Goal: Download file/media

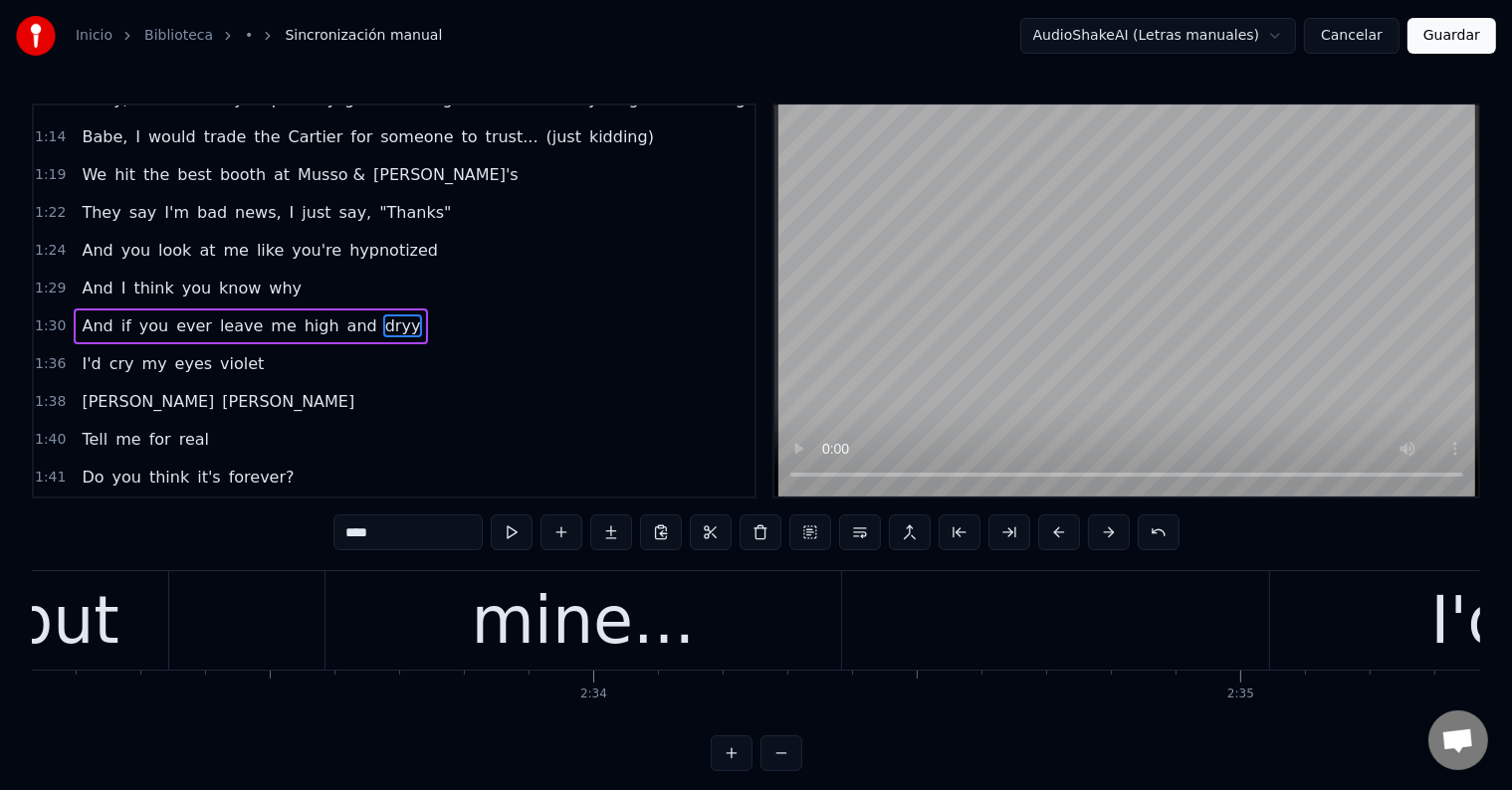
scroll to position [0, 99067]
click at [552, 624] on div "mine..." at bounding box center [596, 622] width 224 height 98
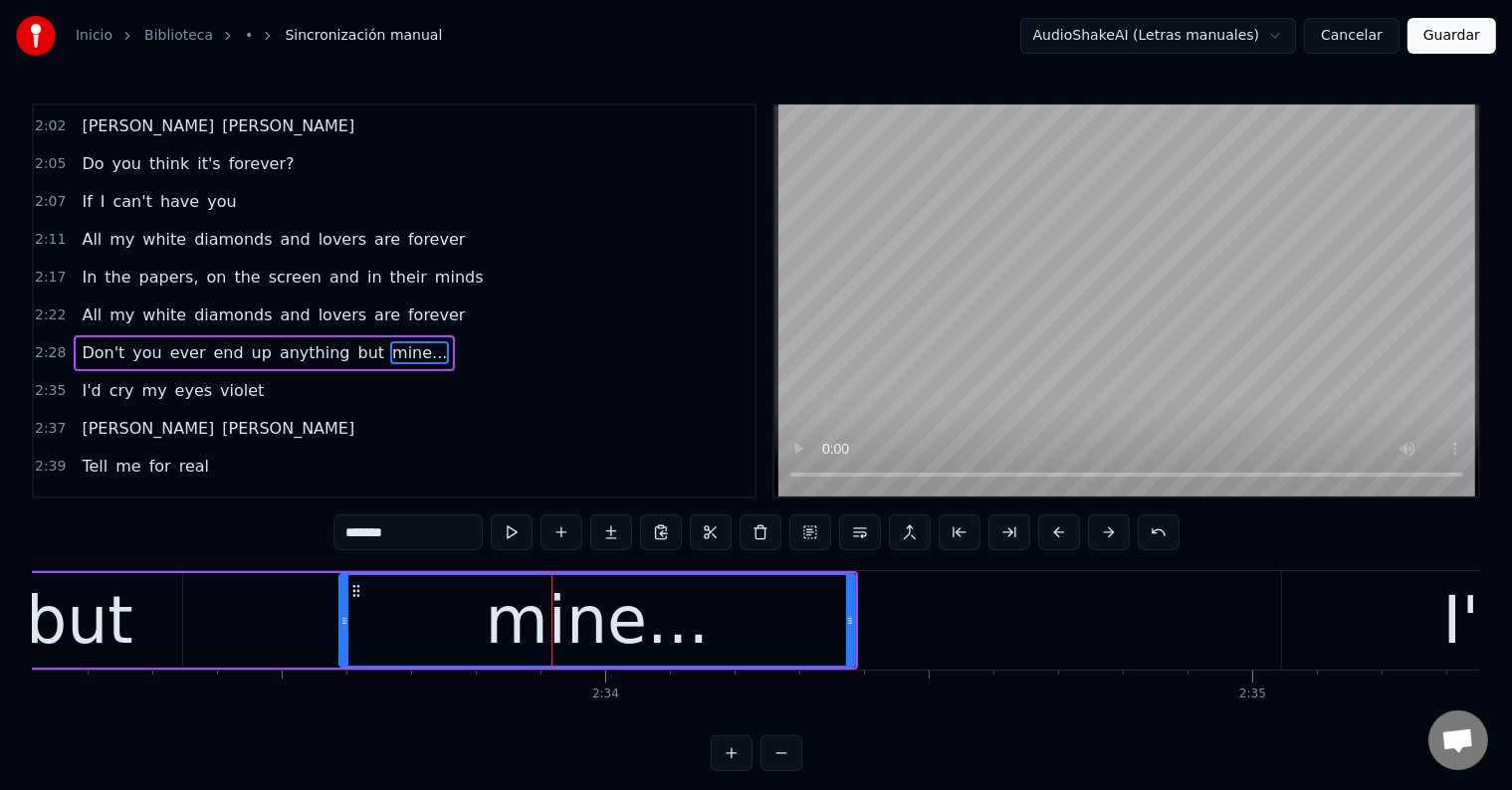
scroll to position [1442, 0]
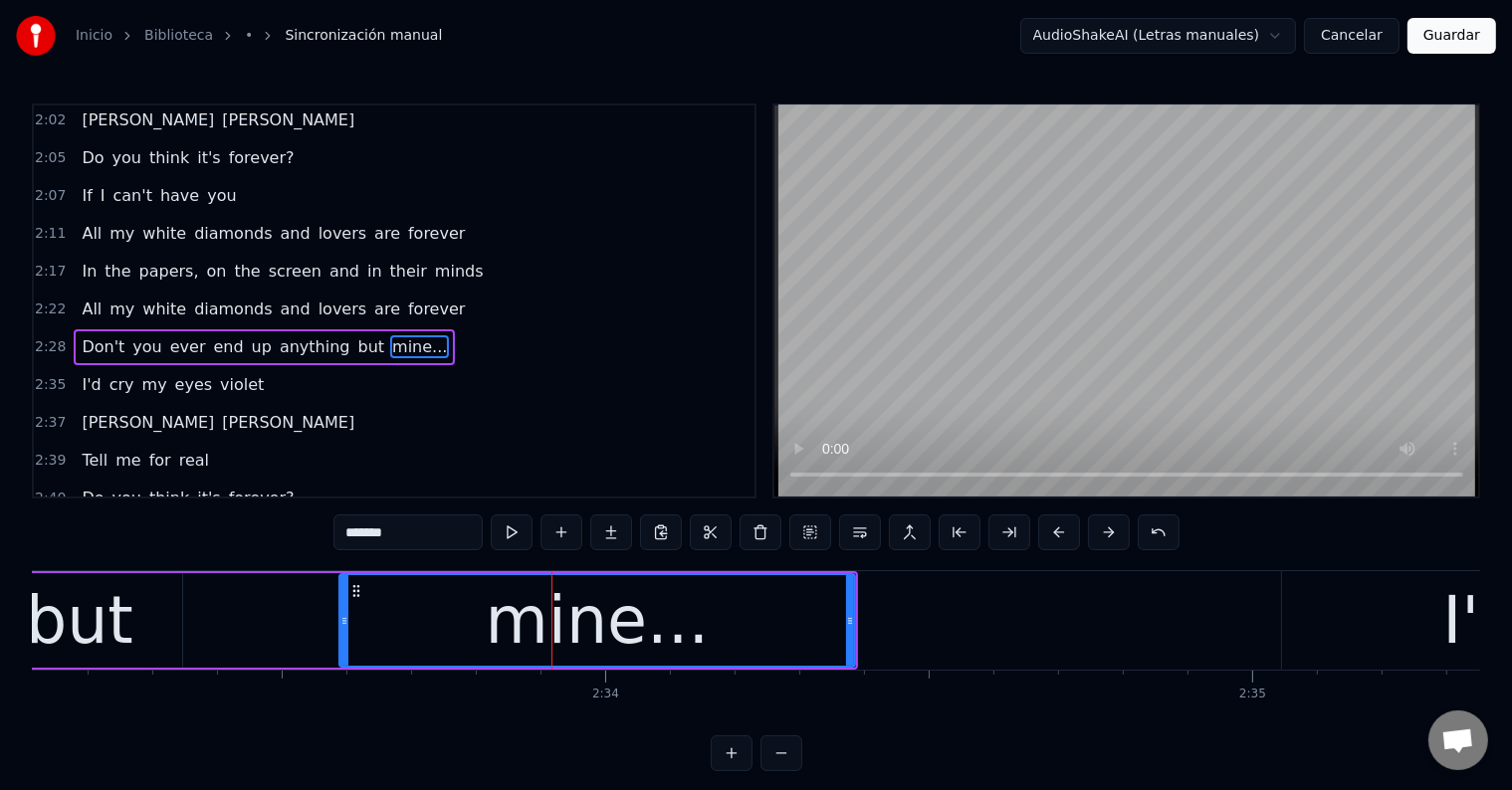
click at [415, 537] on input "*******" at bounding box center [408, 533] width 149 height 36
click at [624, 614] on div "mine" at bounding box center [598, 622] width 162 height 98
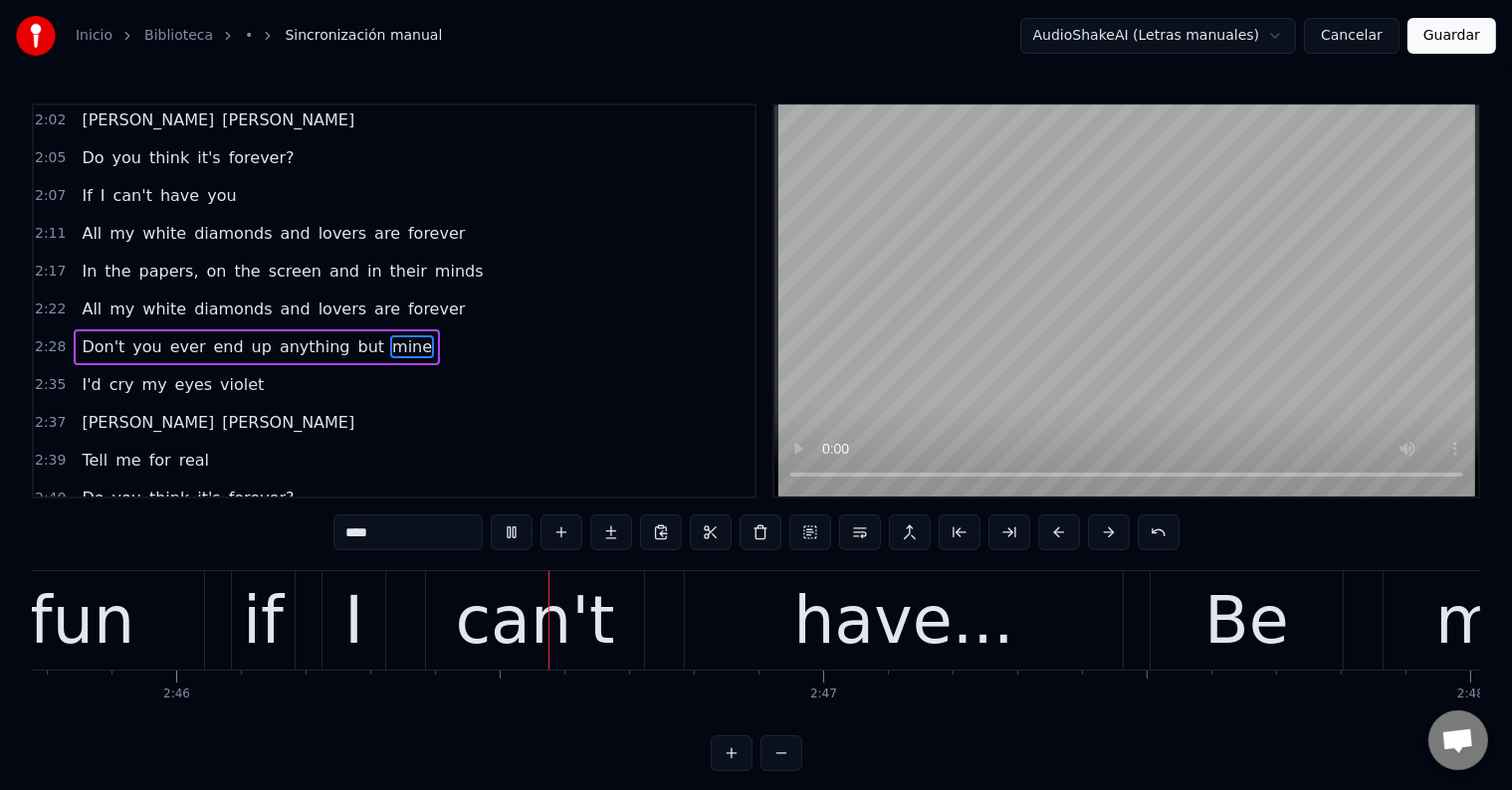
scroll to position [0, 107262]
click at [834, 637] on div "have..." at bounding box center [899, 622] width 220 height 98
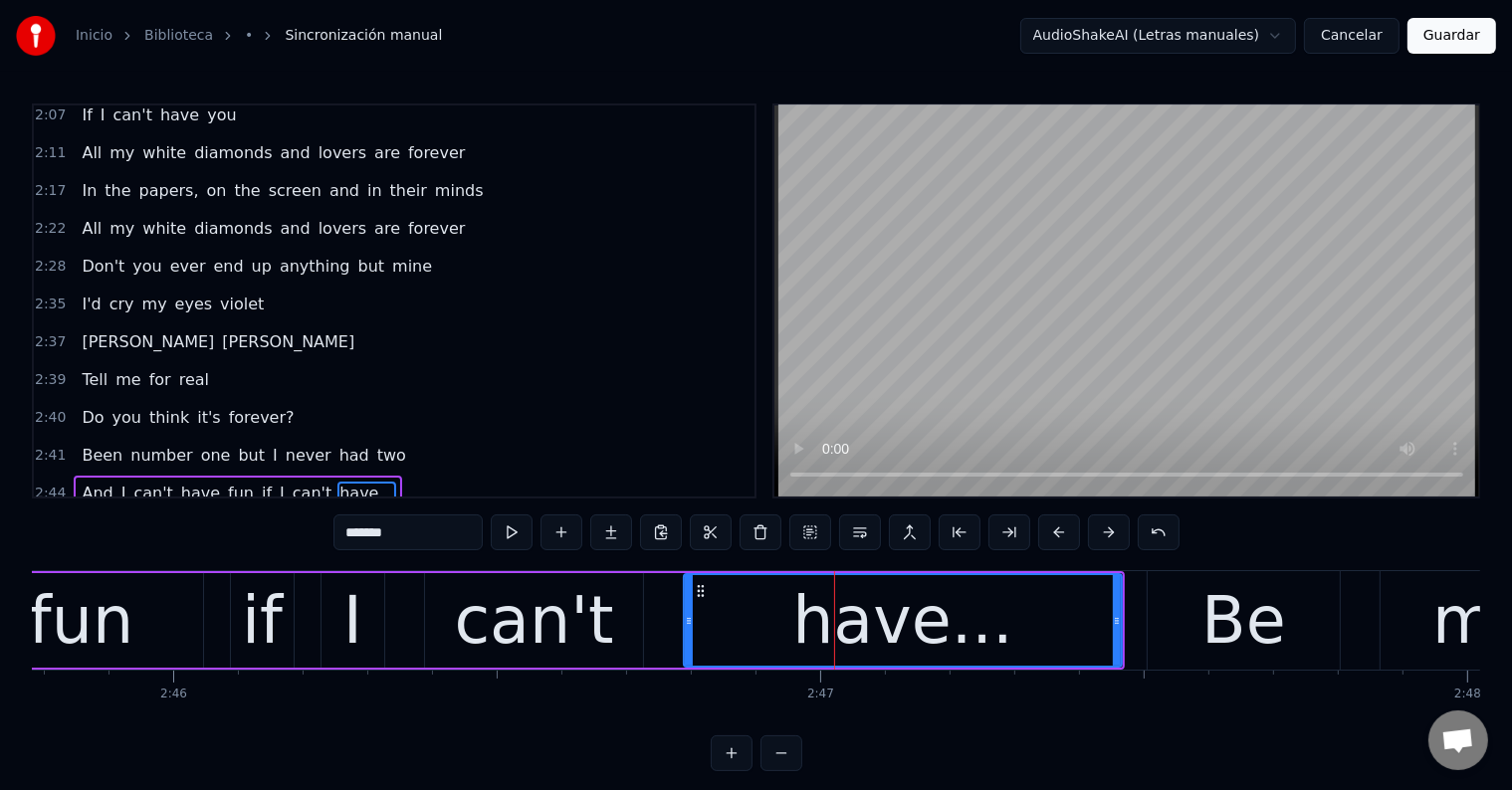
scroll to position [1662, 0]
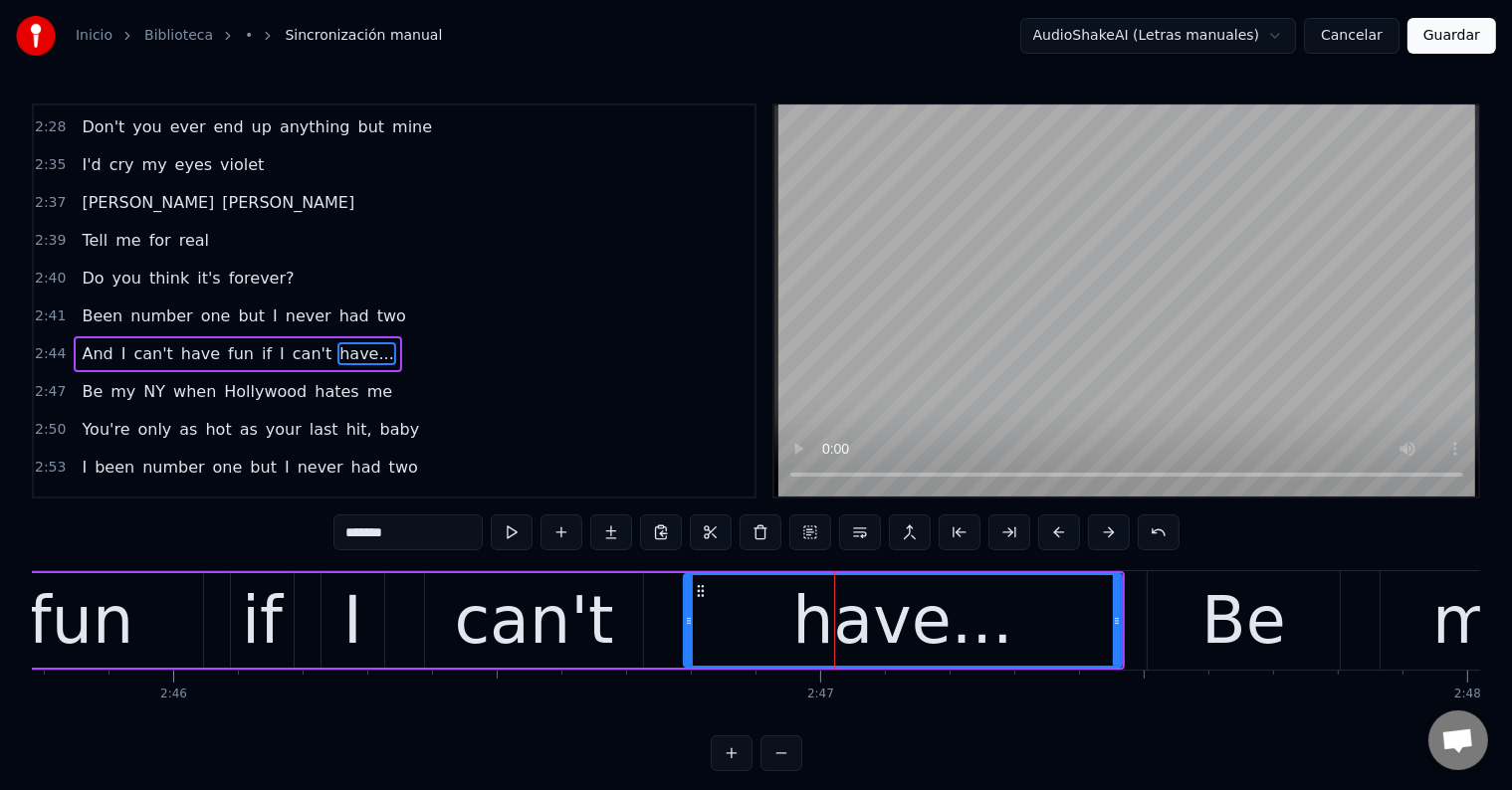
click at [371, 518] on input "*******" at bounding box center [408, 533] width 149 height 36
click at [416, 531] on input "*******" at bounding box center [408, 533] width 149 height 36
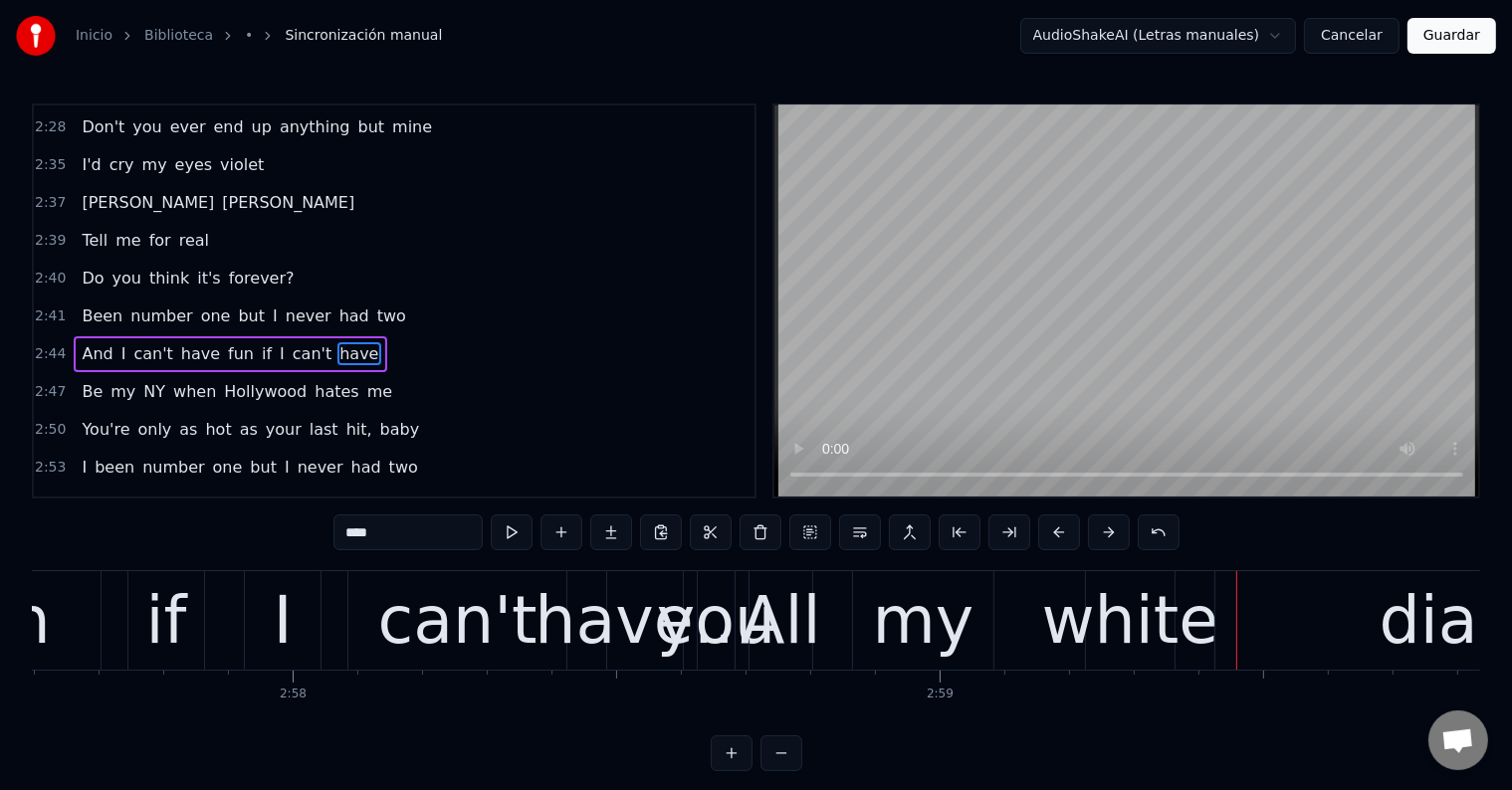
scroll to position [0, 114817]
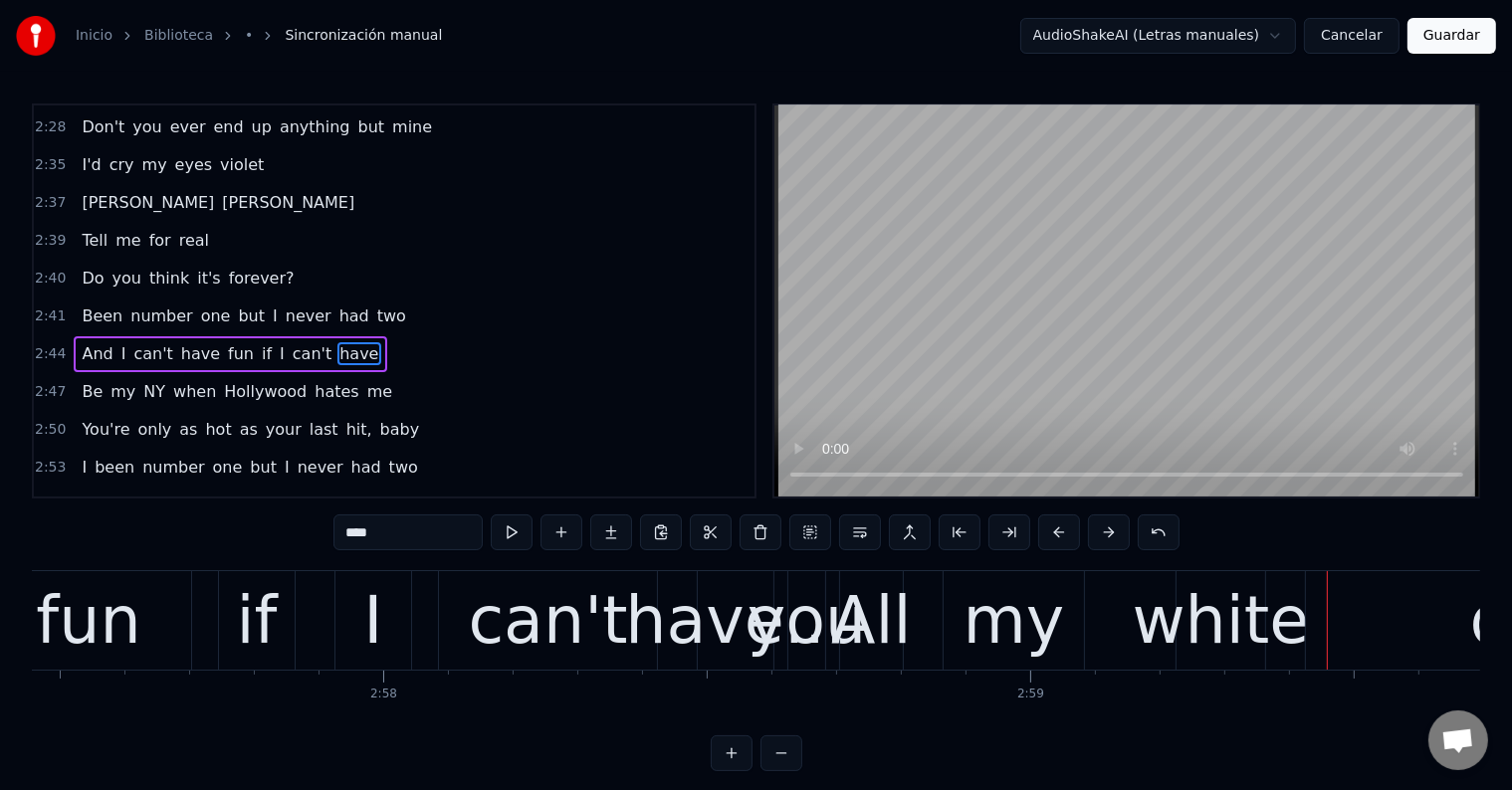
click at [516, 620] on div "can't" at bounding box center [548, 622] width 159 height 98
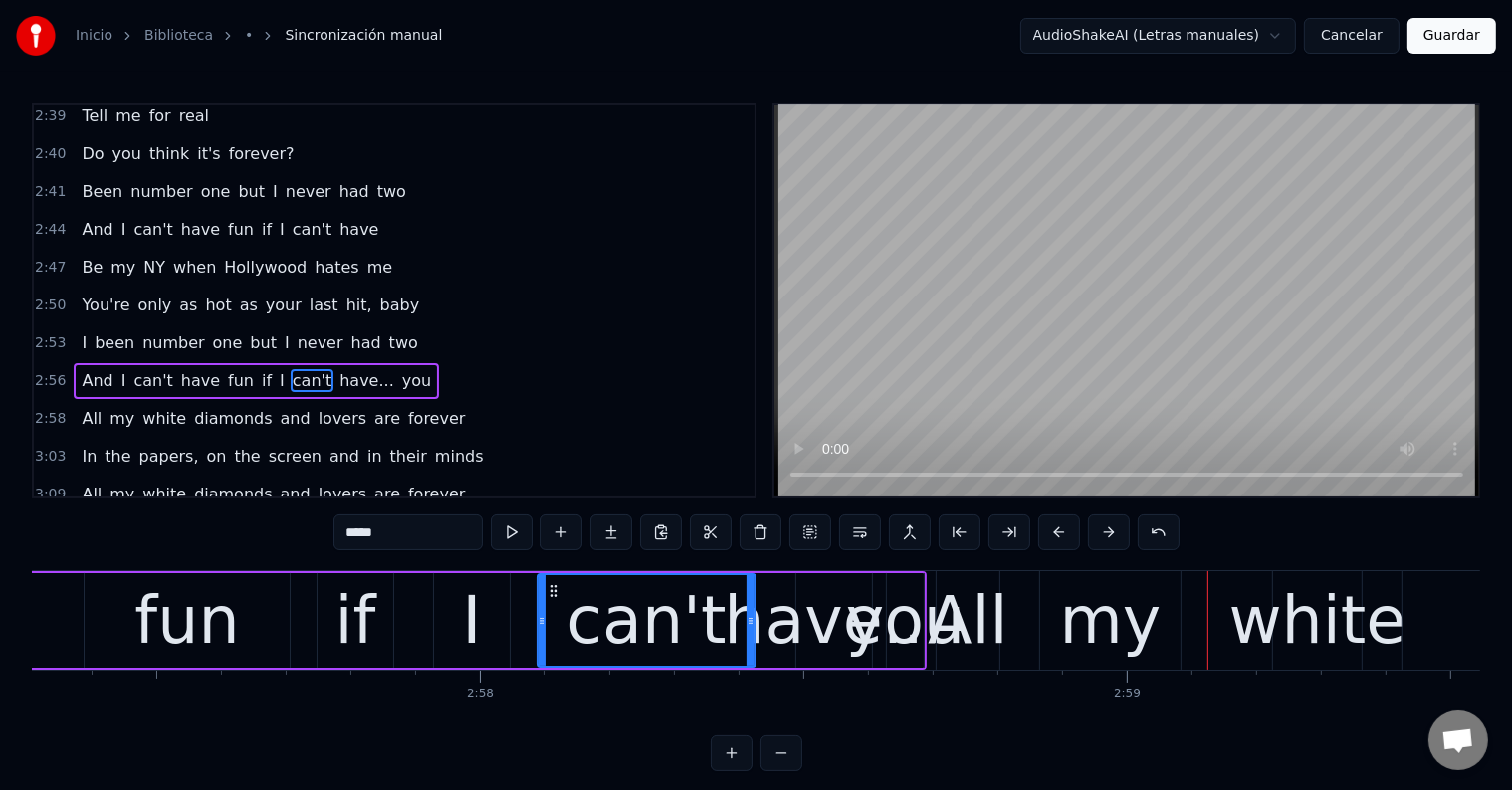
scroll to position [0, 114722]
click at [368, 626] on div "if" at bounding box center [355, 622] width 41 height 98
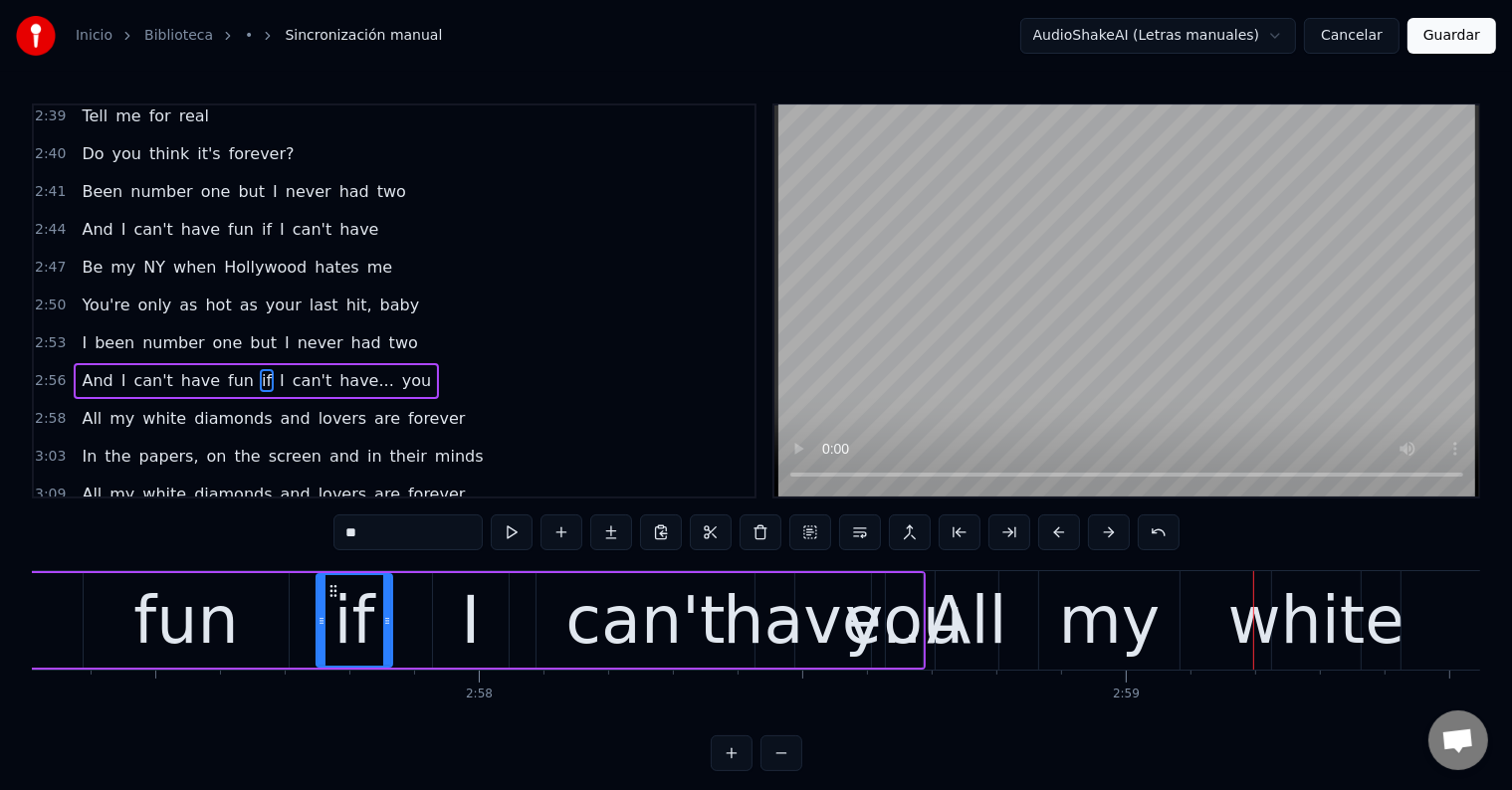
click at [811, 602] on div "have..." at bounding box center [833, 622] width 220 height 98
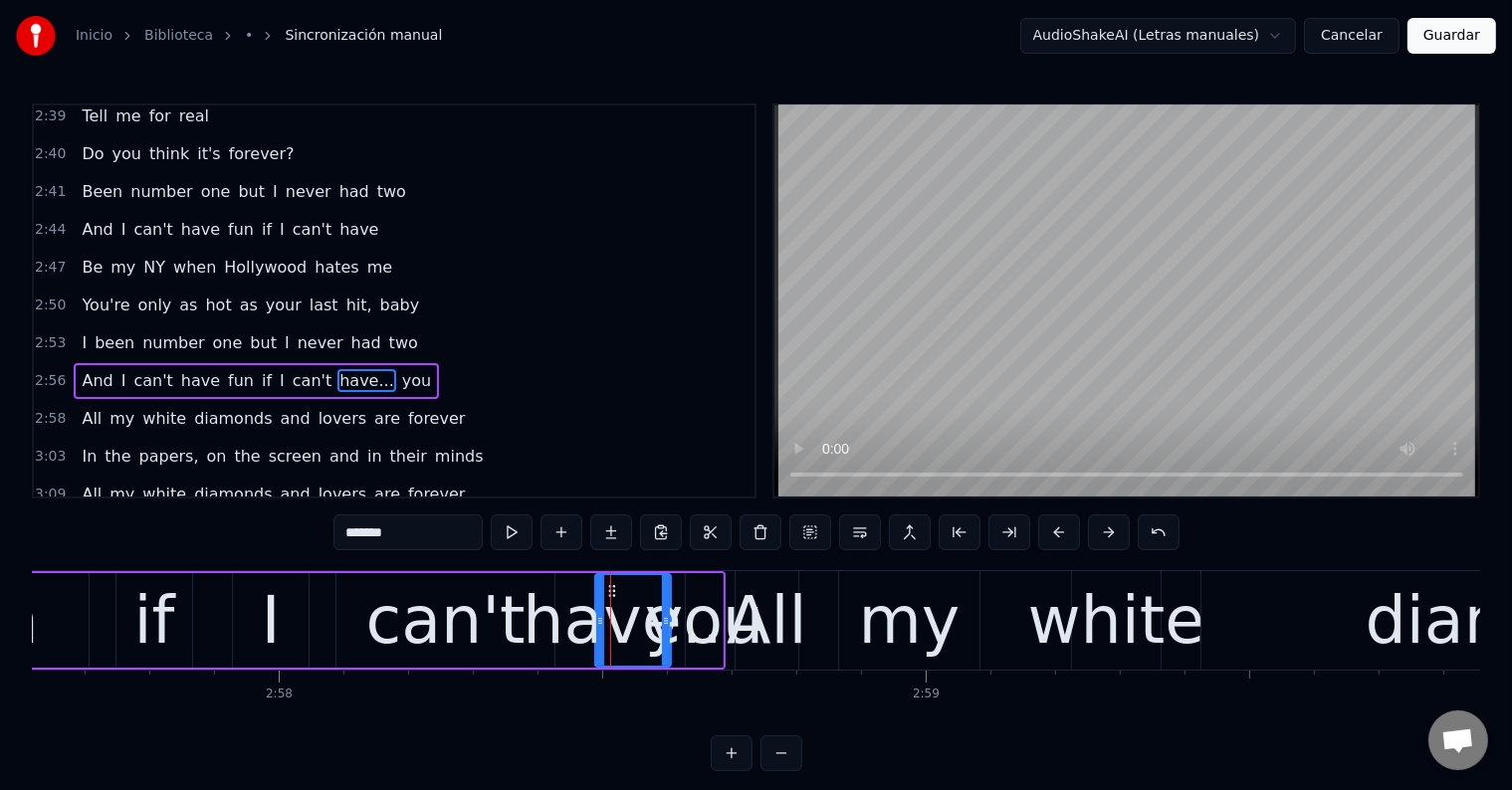
scroll to position [0, 114921]
click at [440, 612] on div "can't" at bounding box center [446, 622] width 159 height 98
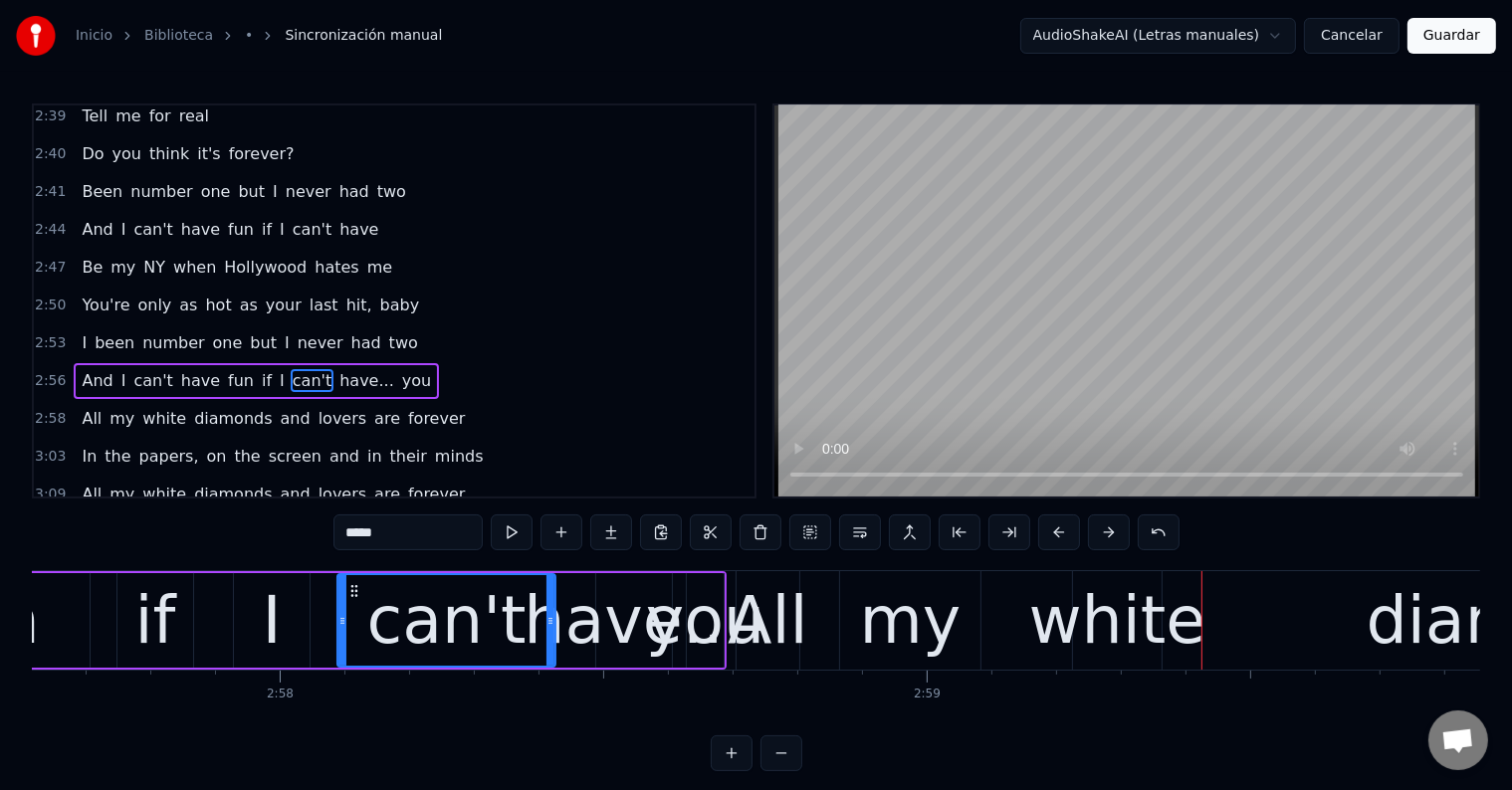
click at [729, 614] on div "you" at bounding box center [705, 622] width 119 height 98
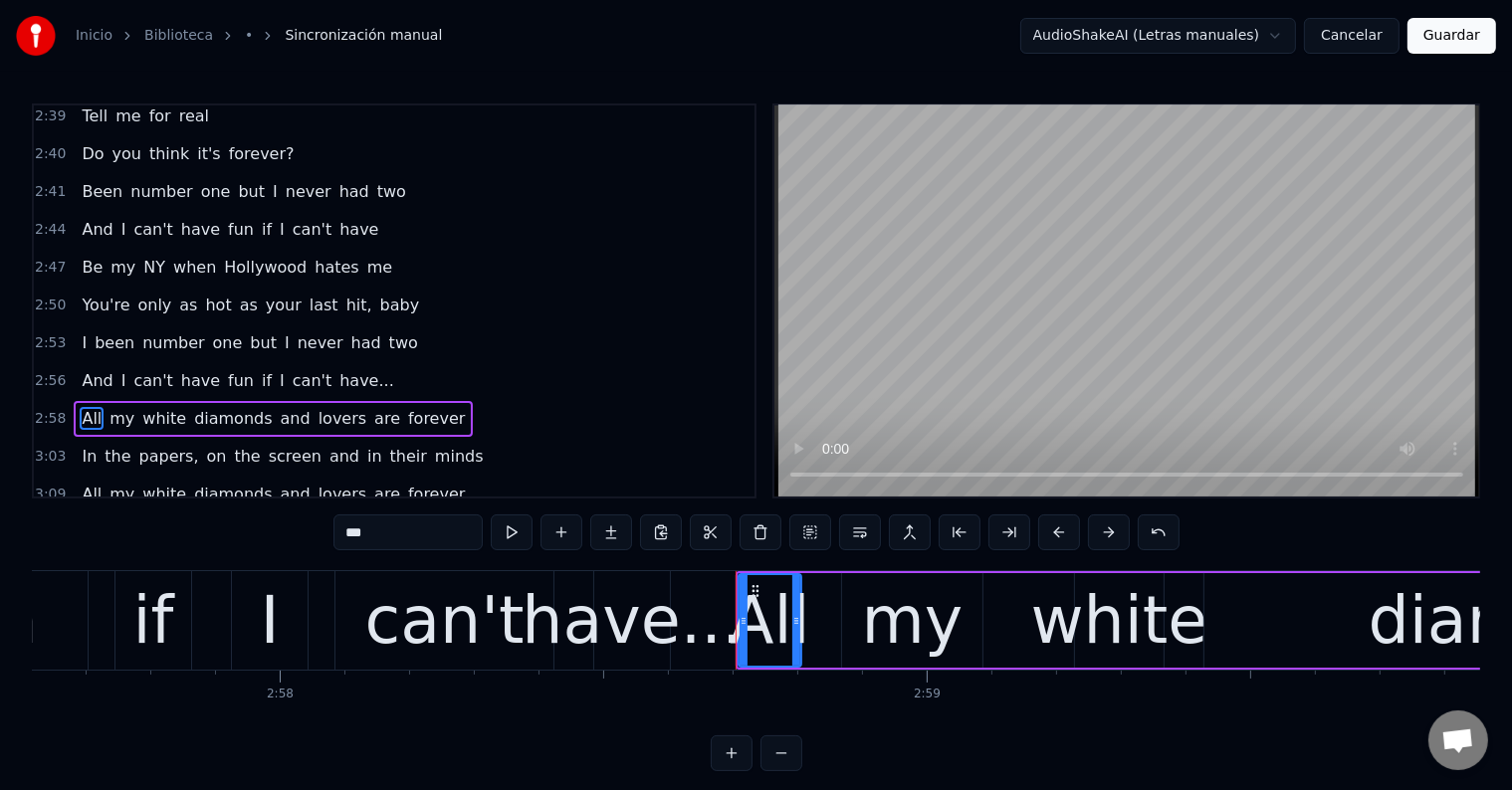
click at [645, 626] on div "have..." at bounding box center [631, 622] width 220 height 98
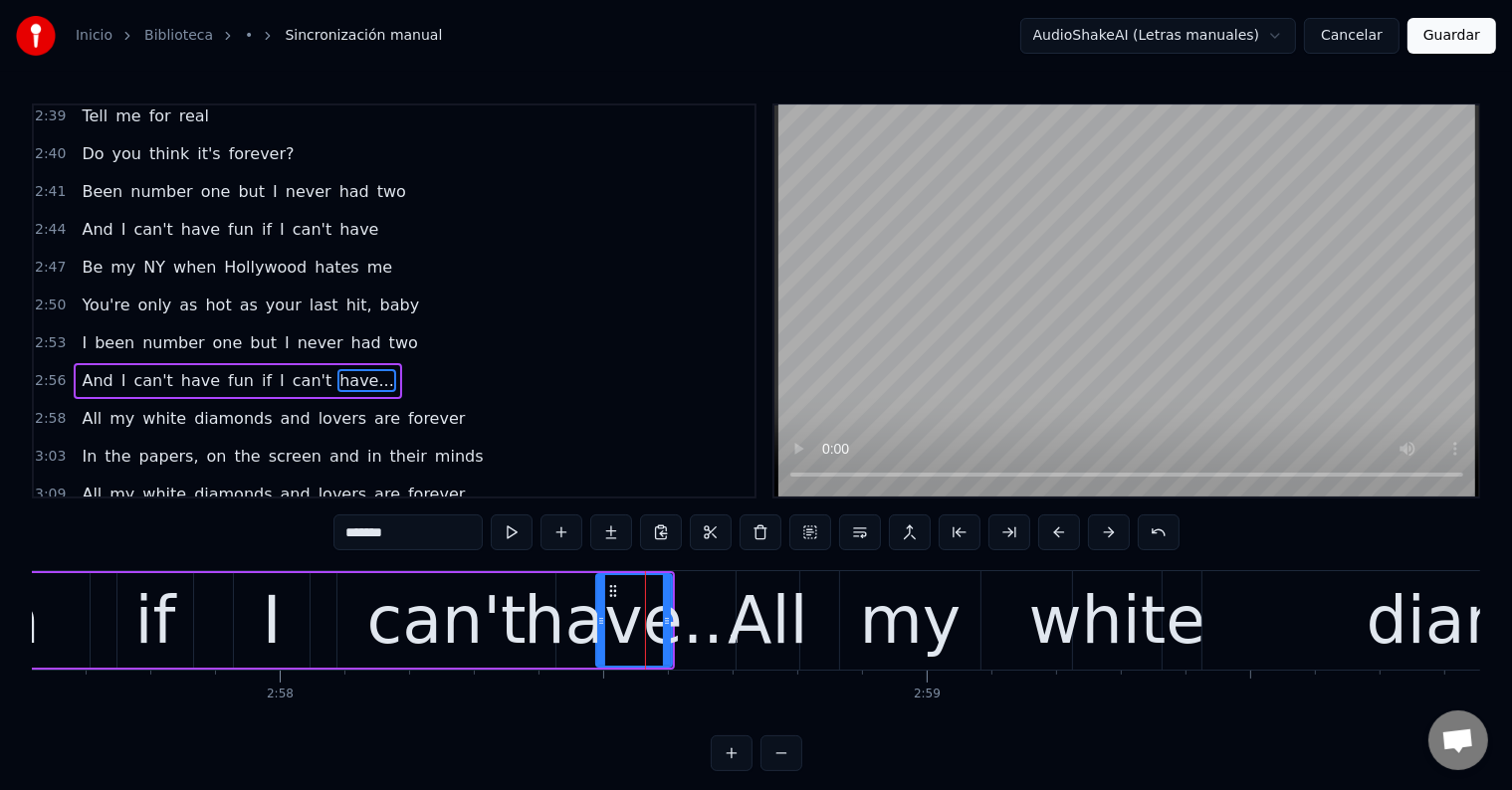
click at [412, 623] on div "can't" at bounding box center [446, 622] width 159 height 98
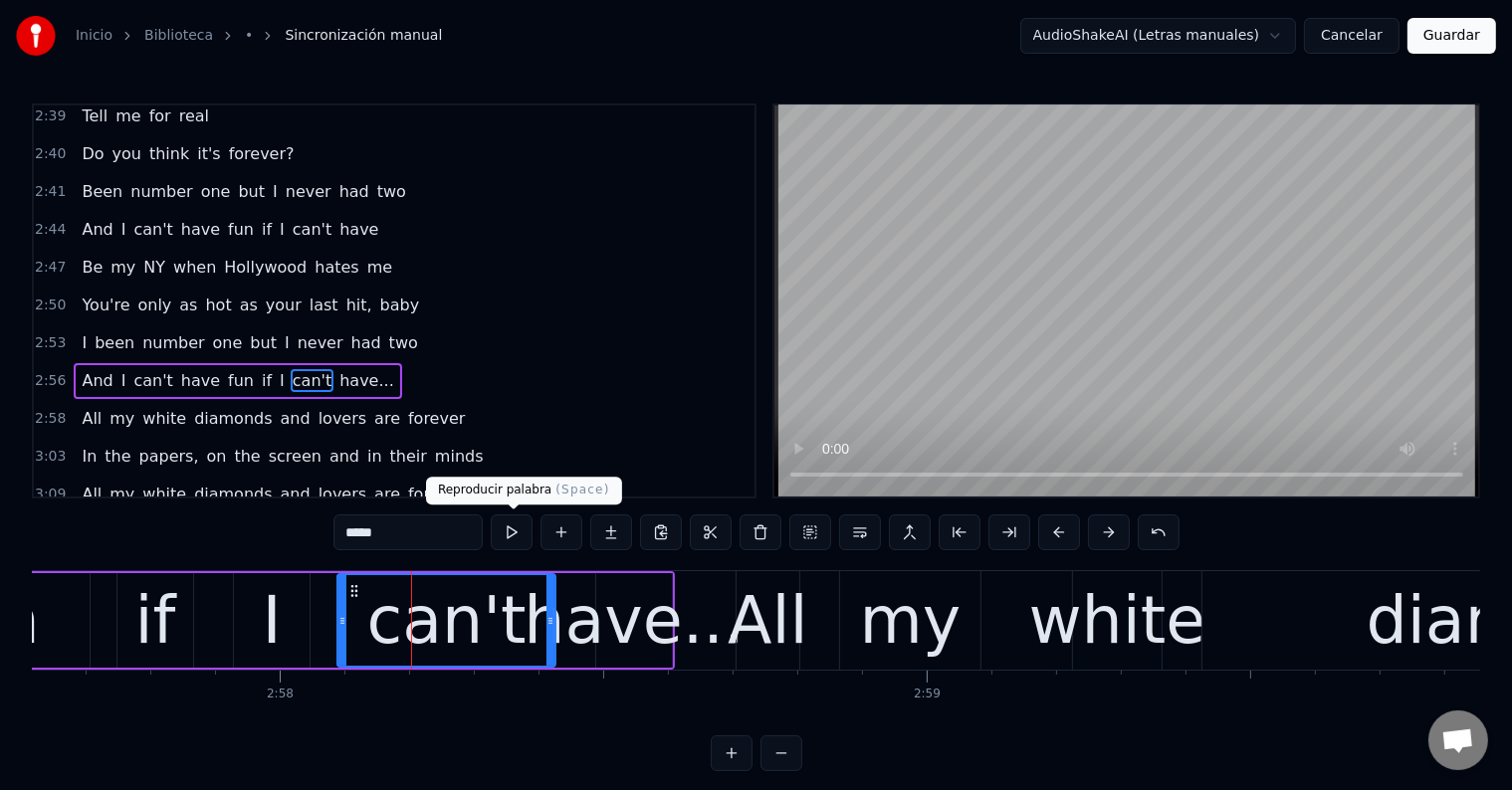
click at [527, 515] on button at bounding box center [512, 533] width 42 height 36
click at [577, 596] on div "have..." at bounding box center [633, 622] width 220 height 98
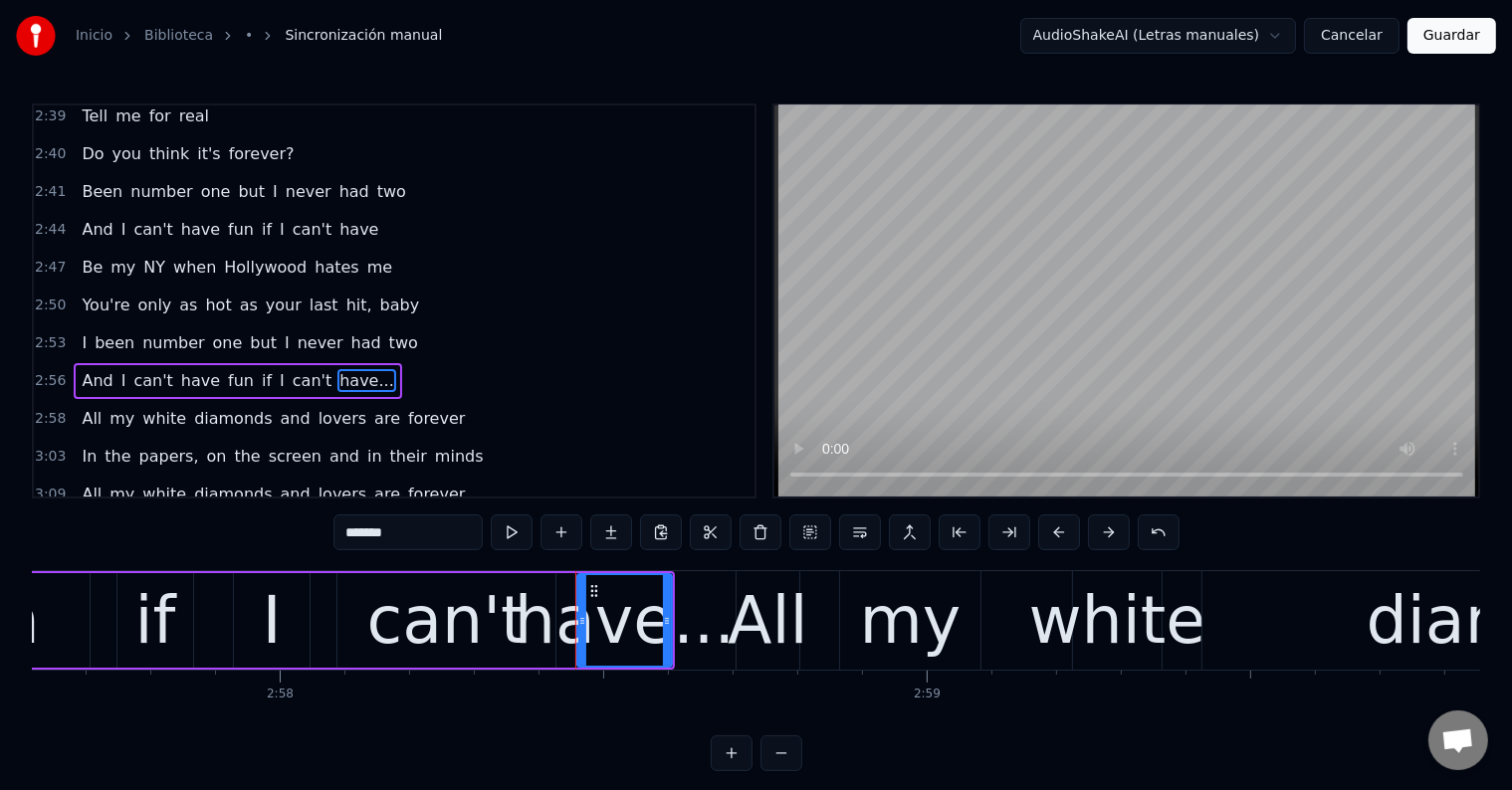
drag, startPoint x: 599, startPoint y: 619, endPoint x: 580, endPoint y: 617, distance: 19.1
click at [580, 617] on icon at bounding box center [583, 622] width 8 height 16
drag, startPoint x: 669, startPoint y: 618, endPoint x: 701, endPoint y: 619, distance: 32.0
click at [701, 619] on icon at bounding box center [699, 622] width 8 height 16
click at [500, 619] on div "can't" at bounding box center [446, 622] width 159 height 98
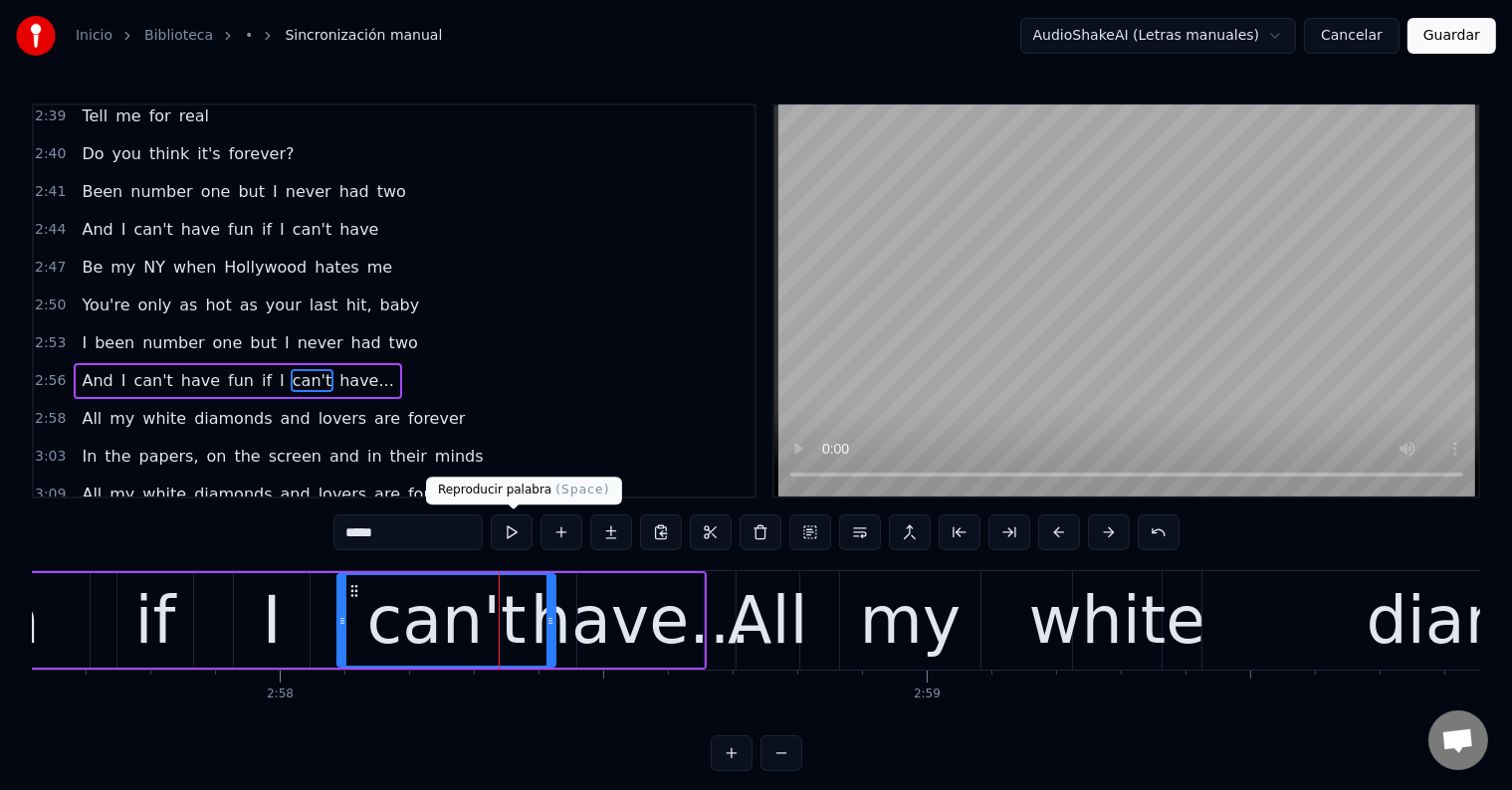
click at [518, 537] on button at bounding box center [512, 533] width 42 height 36
click at [594, 630] on div "have..." at bounding box center [640, 622] width 220 height 98
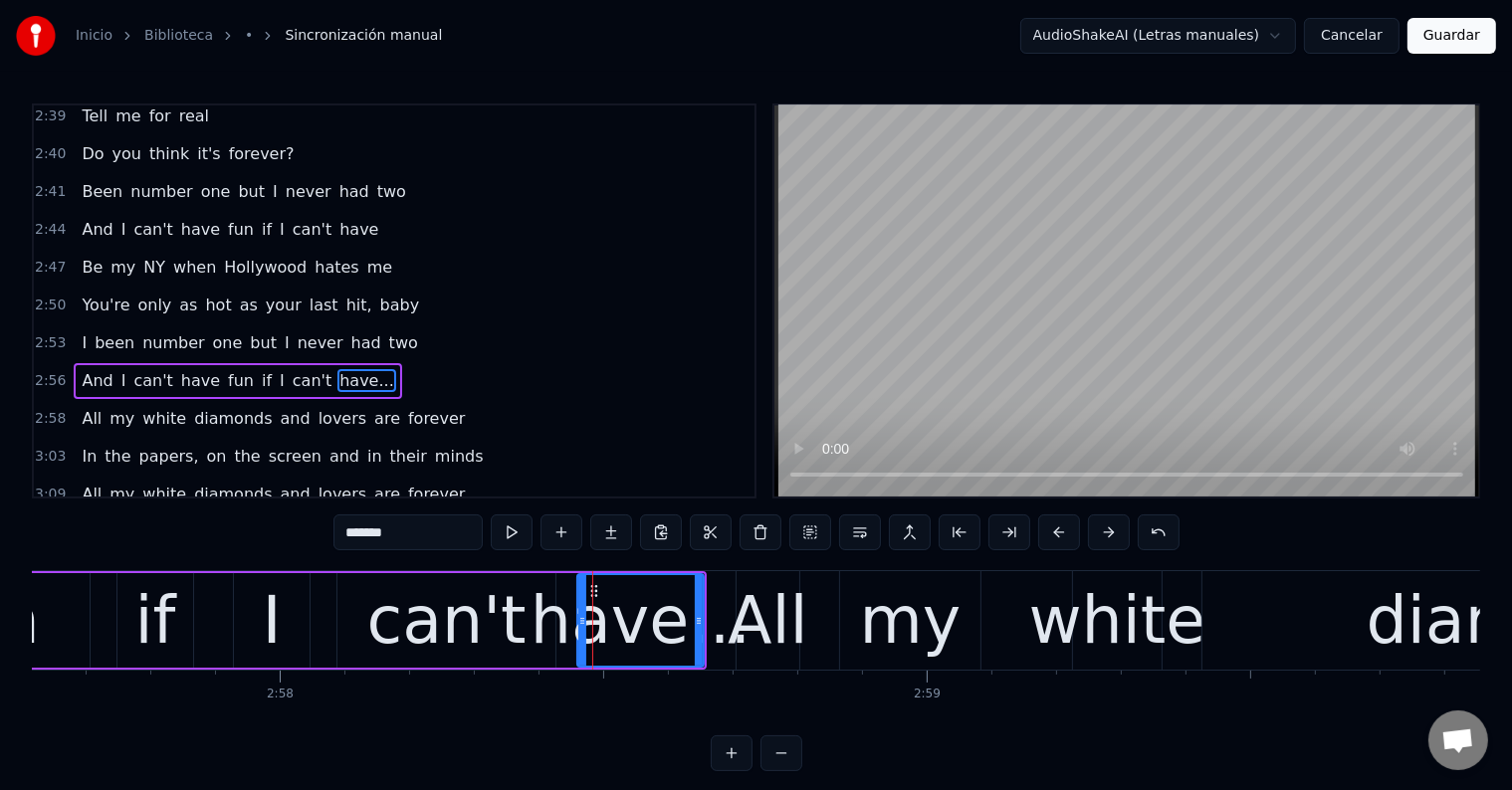
drag, startPoint x: 577, startPoint y: 625, endPoint x: 557, endPoint y: 622, distance: 20.2
click at [557, 622] on div "have..." at bounding box center [640, 622] width 220 height 98
drag, startPoint x: 582, startPoint y: 614, endPoint x: 564, endPoint y: 614, distance: 18.0
click at [564, 614] on icon at bounding box center [565, 622] width 8 height 16
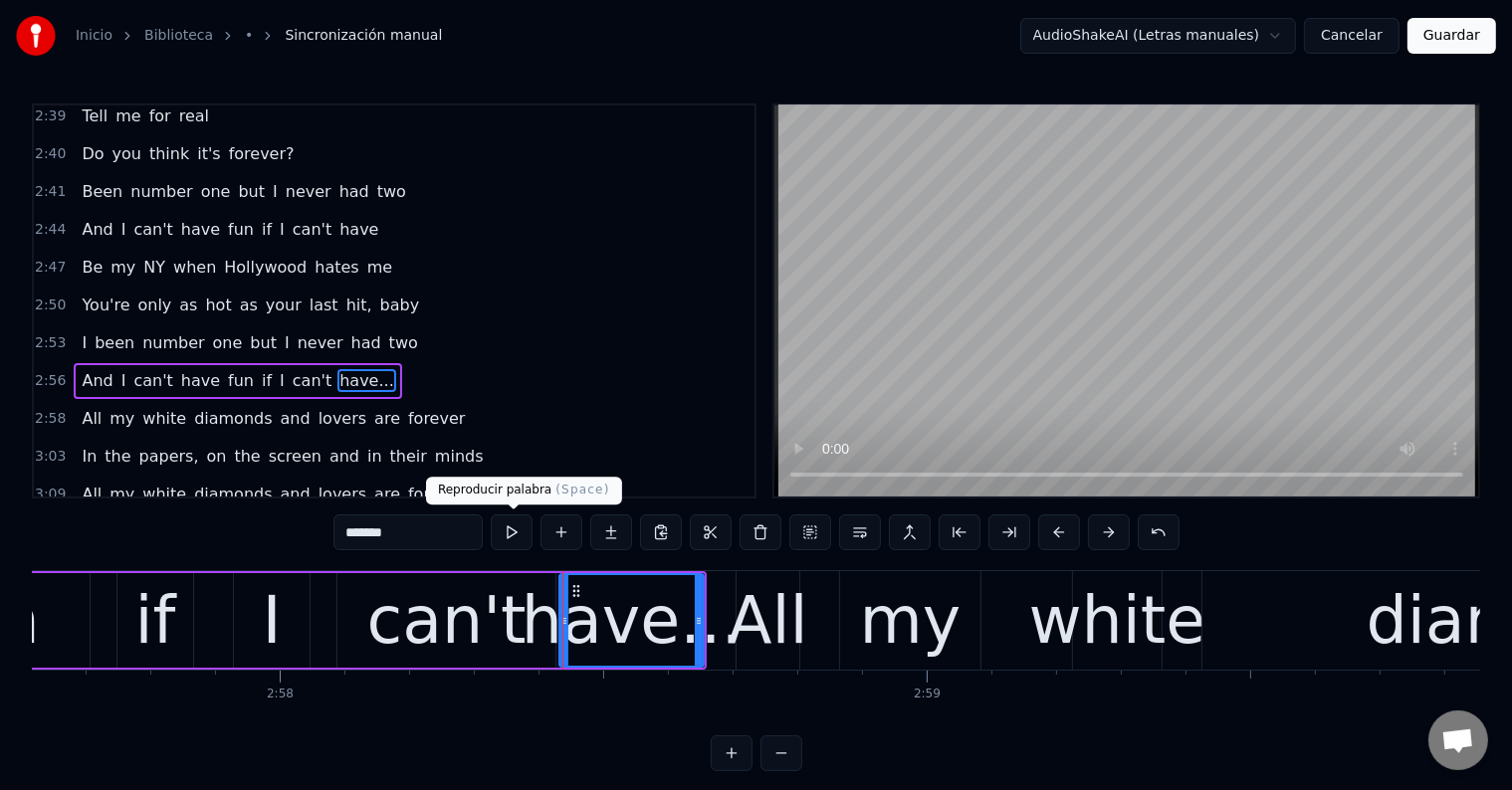
click at [504, 538] on button at bounding box center [512, 533] width 42 height 36
click at [590, 606] on div "have..." at bounding box center [631, 622] width 220 height 98
click at [768, 636] on div "All" at bounding box center [768, 622] width 81 height 98
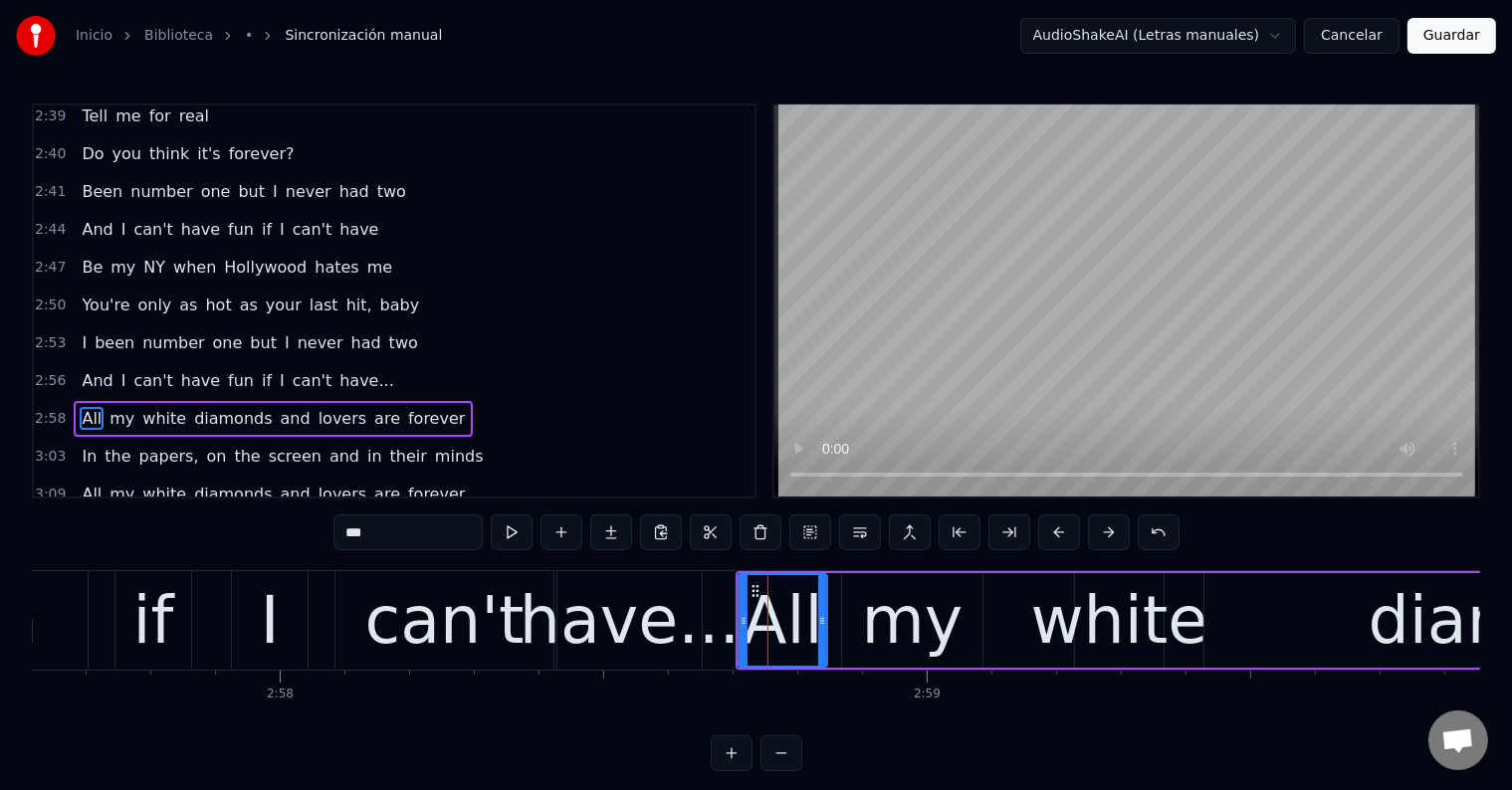
drag, startPoint x: 796, startPoint y: 625, endPoint x: 822, endPoint y: 626, distance: 26.0
click at [822, 626] on icon at bounding box center [822, 622] width 8 height 16
click at [882, 623] on div "my" at bounding box center [912, 622] width 102 height 98
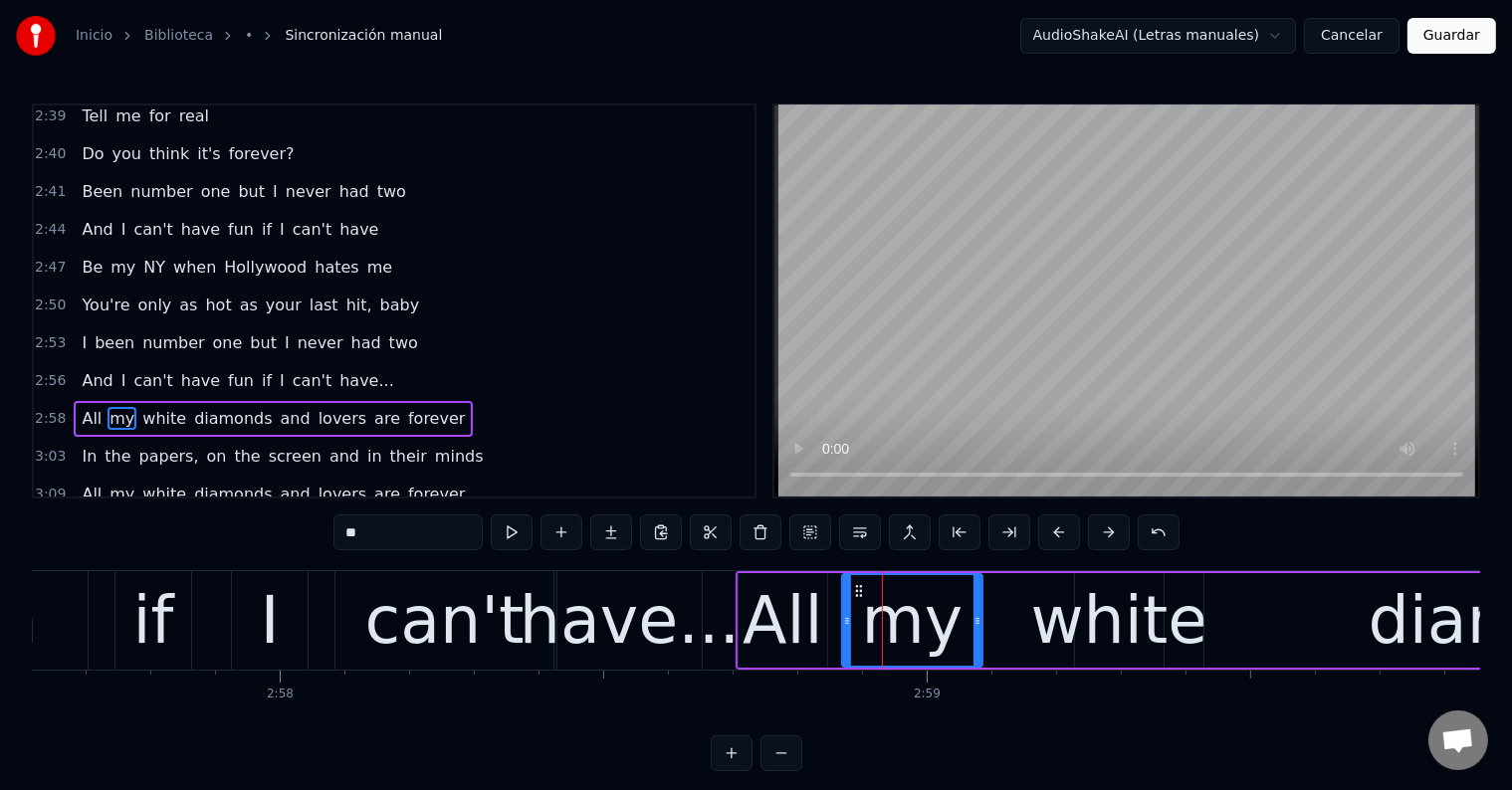
click at [766, 614] on div "All" at bounding box center [783, 622] width 81 height 98
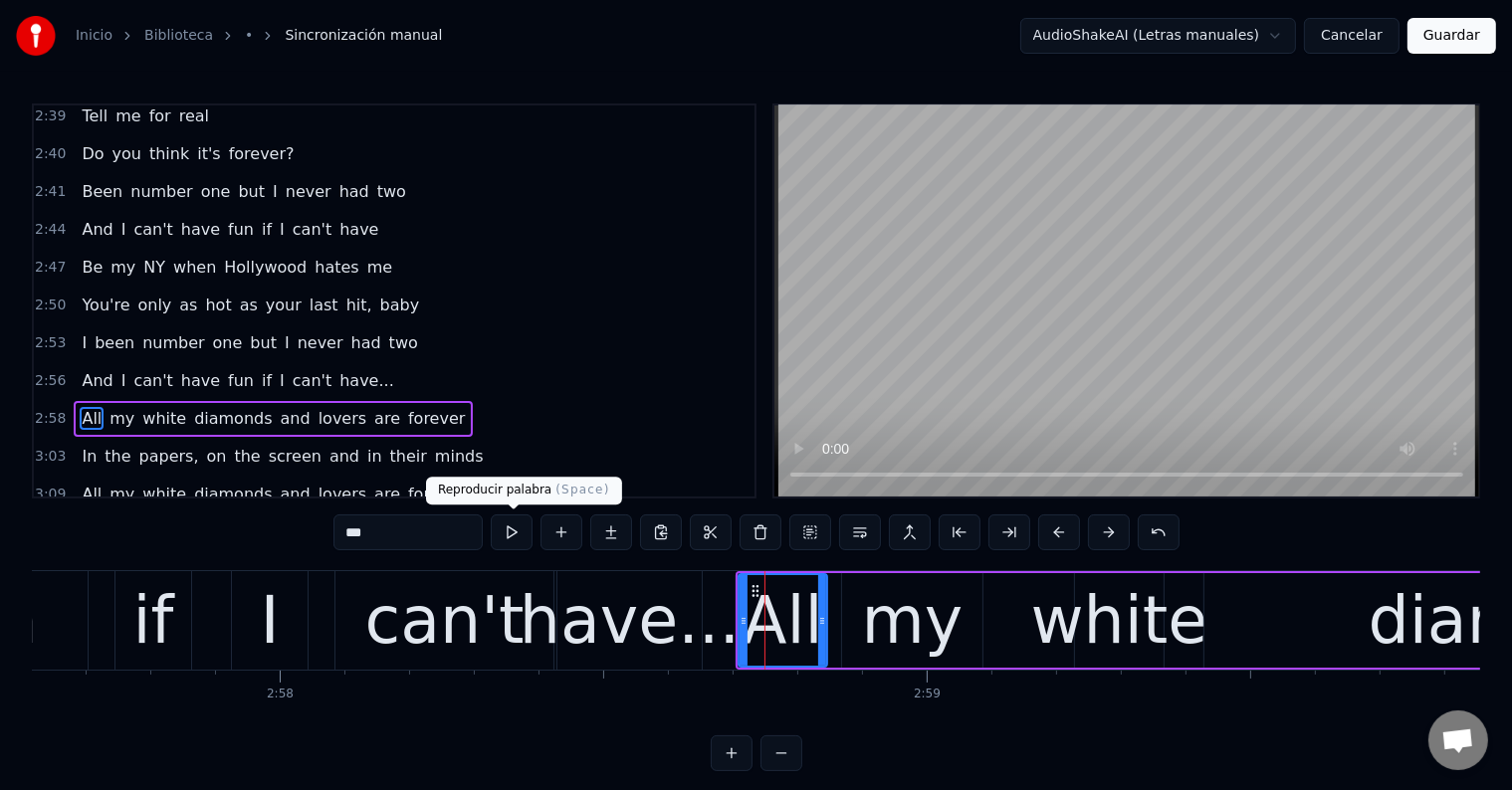
click at [526, 539] on button at bounding box center [512, 533] width 42 height 36
click at [644, 643] on div "have..." at bounding box center [630, 622] width 220 height 98
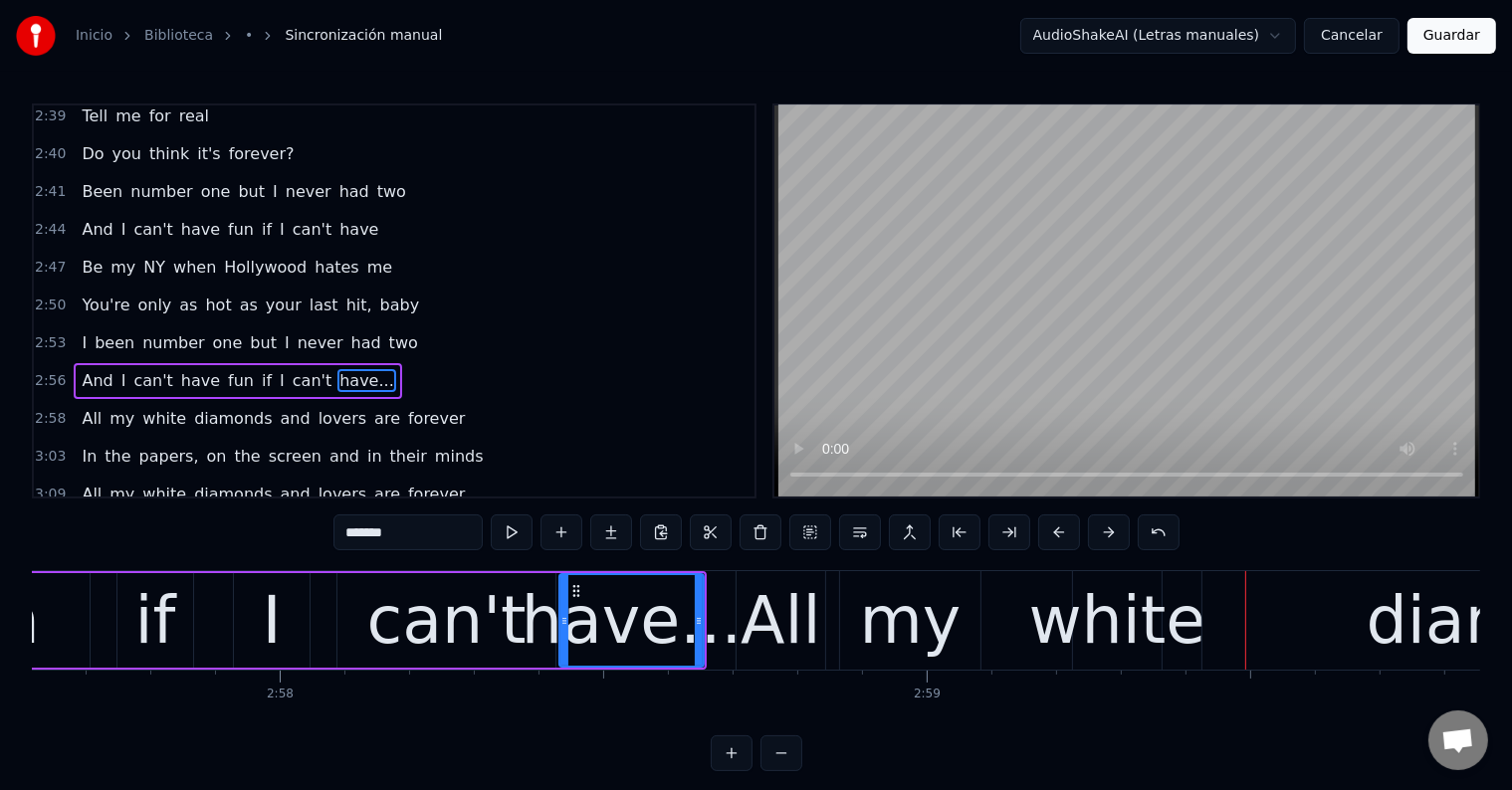
click at [654, 625] on div "have..." at bounding box center [631, 622] width 220 height 98
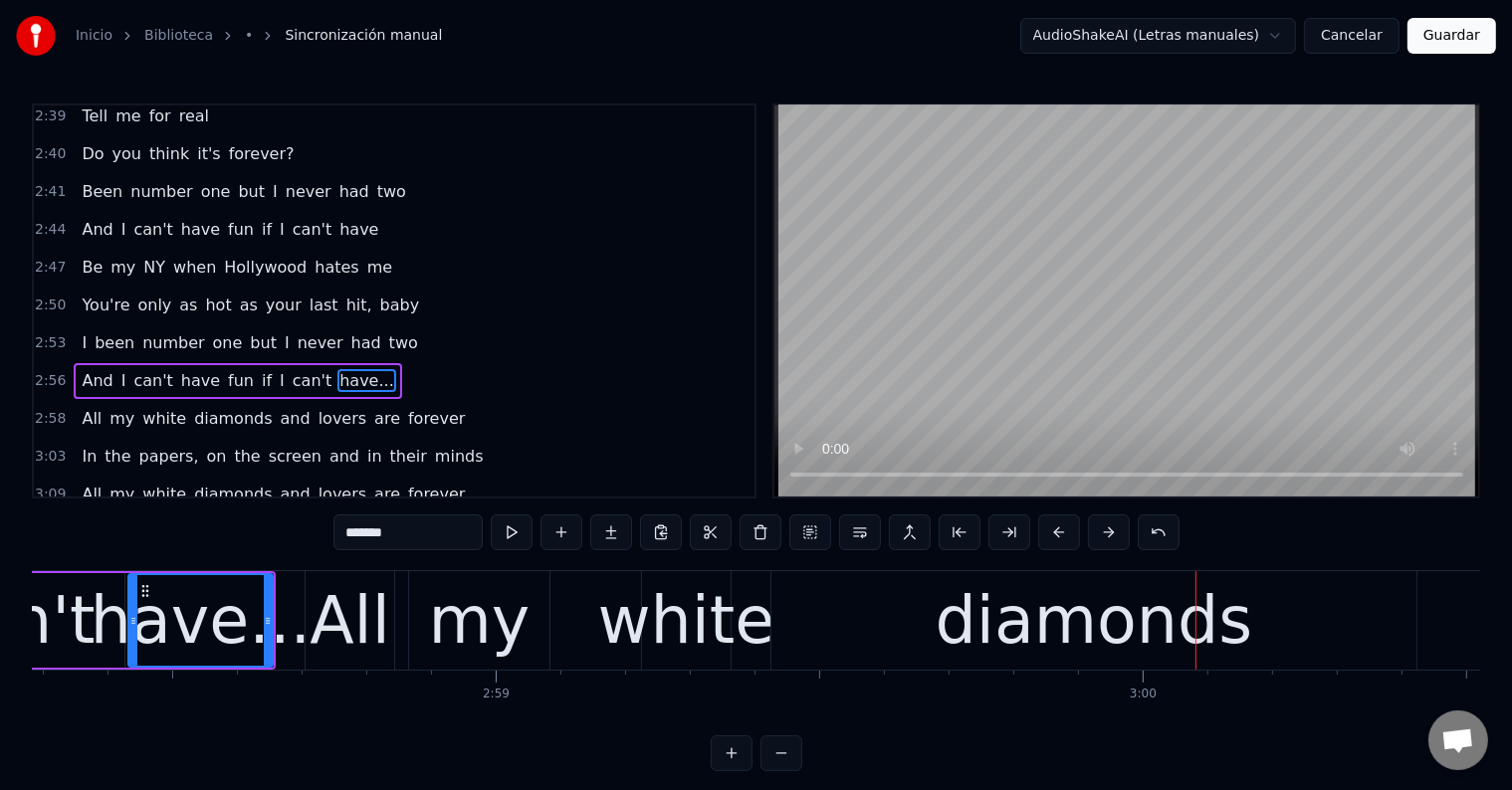
scroll to position [0, 115305]
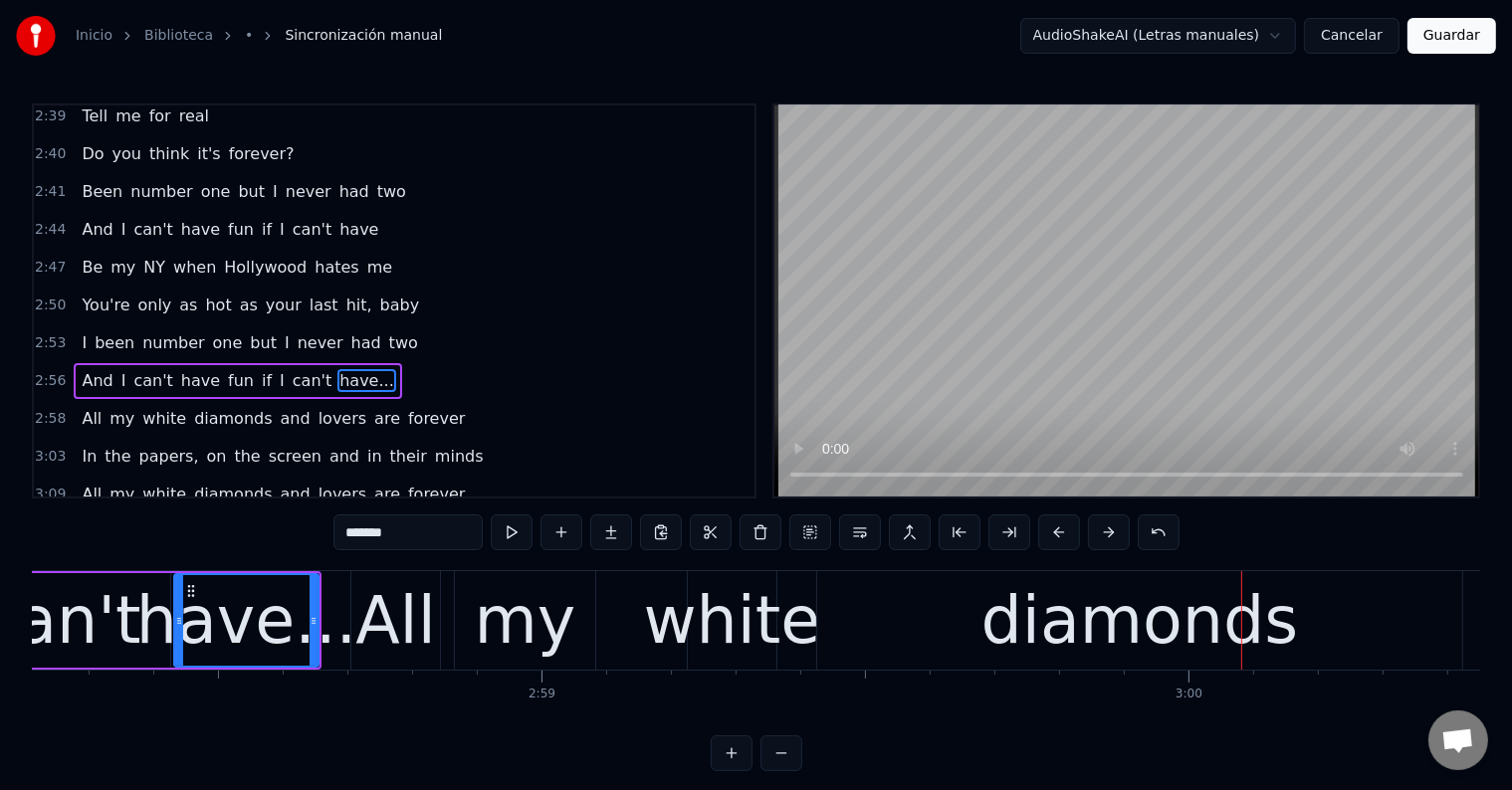
click at [378, 635] on div "All" at bounding box center [395, 622] width 81 height 98
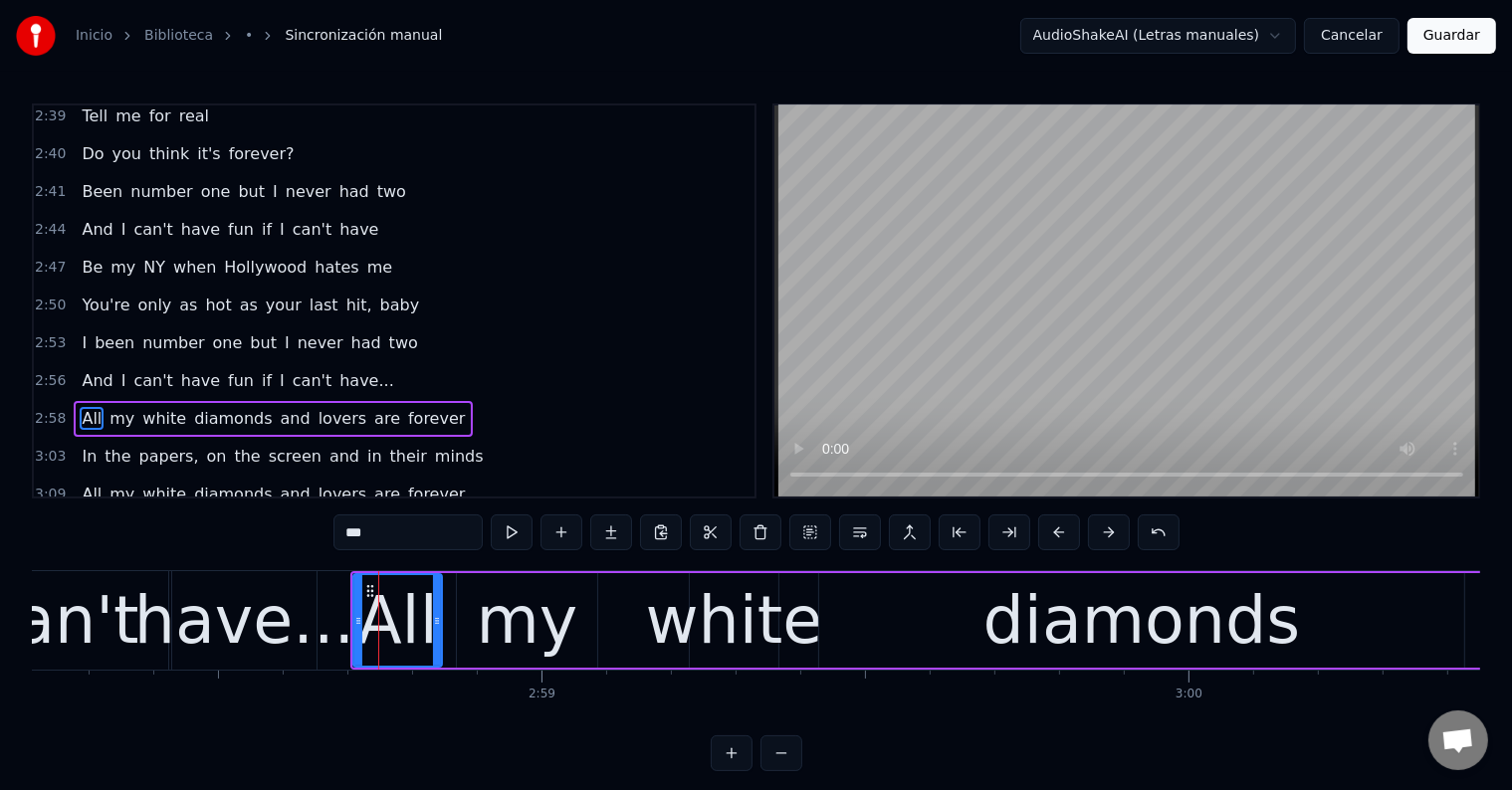
type input "**"
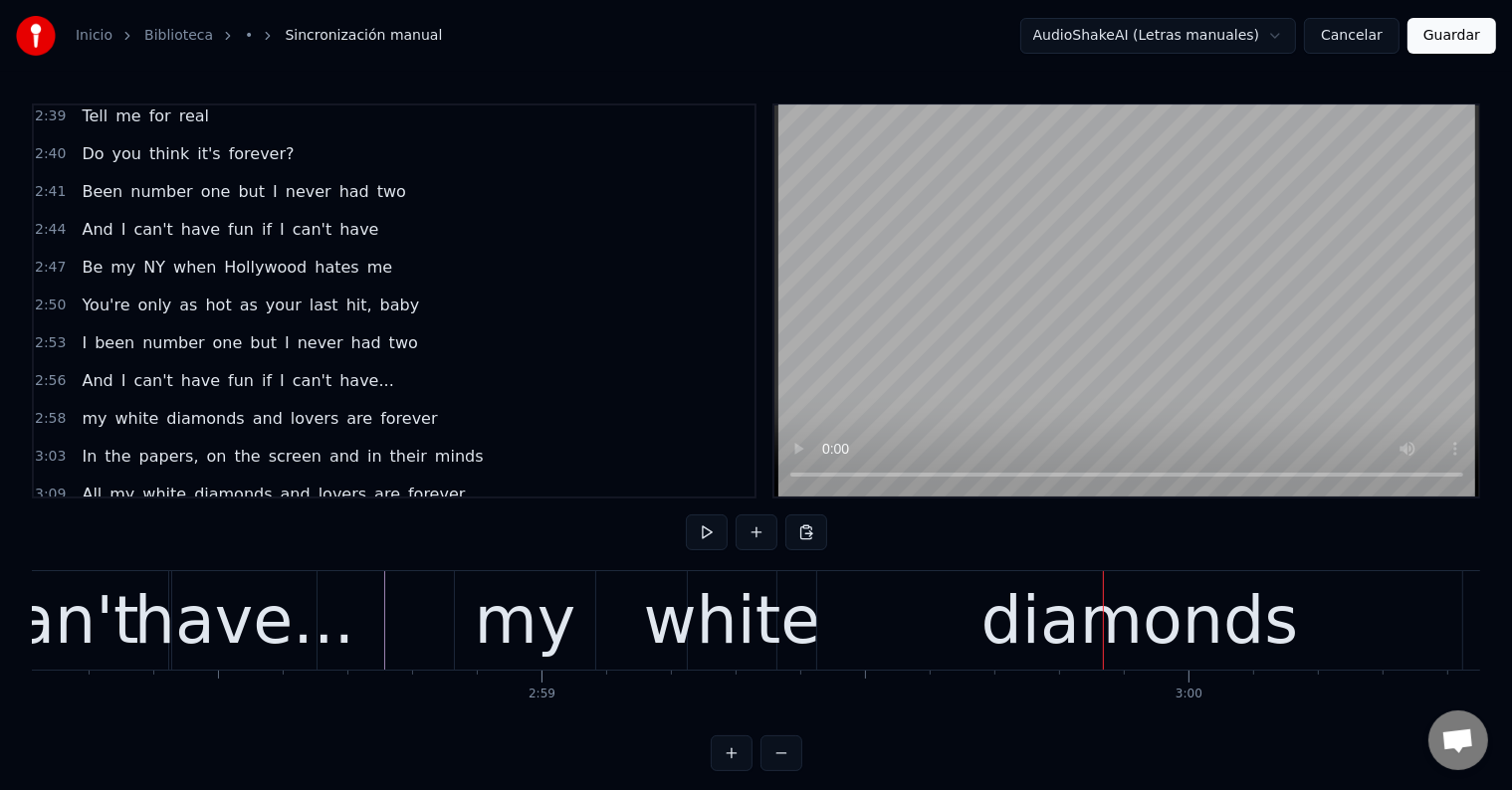
click at [546, 642] on div "my" at bounding box center [526, 622] width 102 height 98
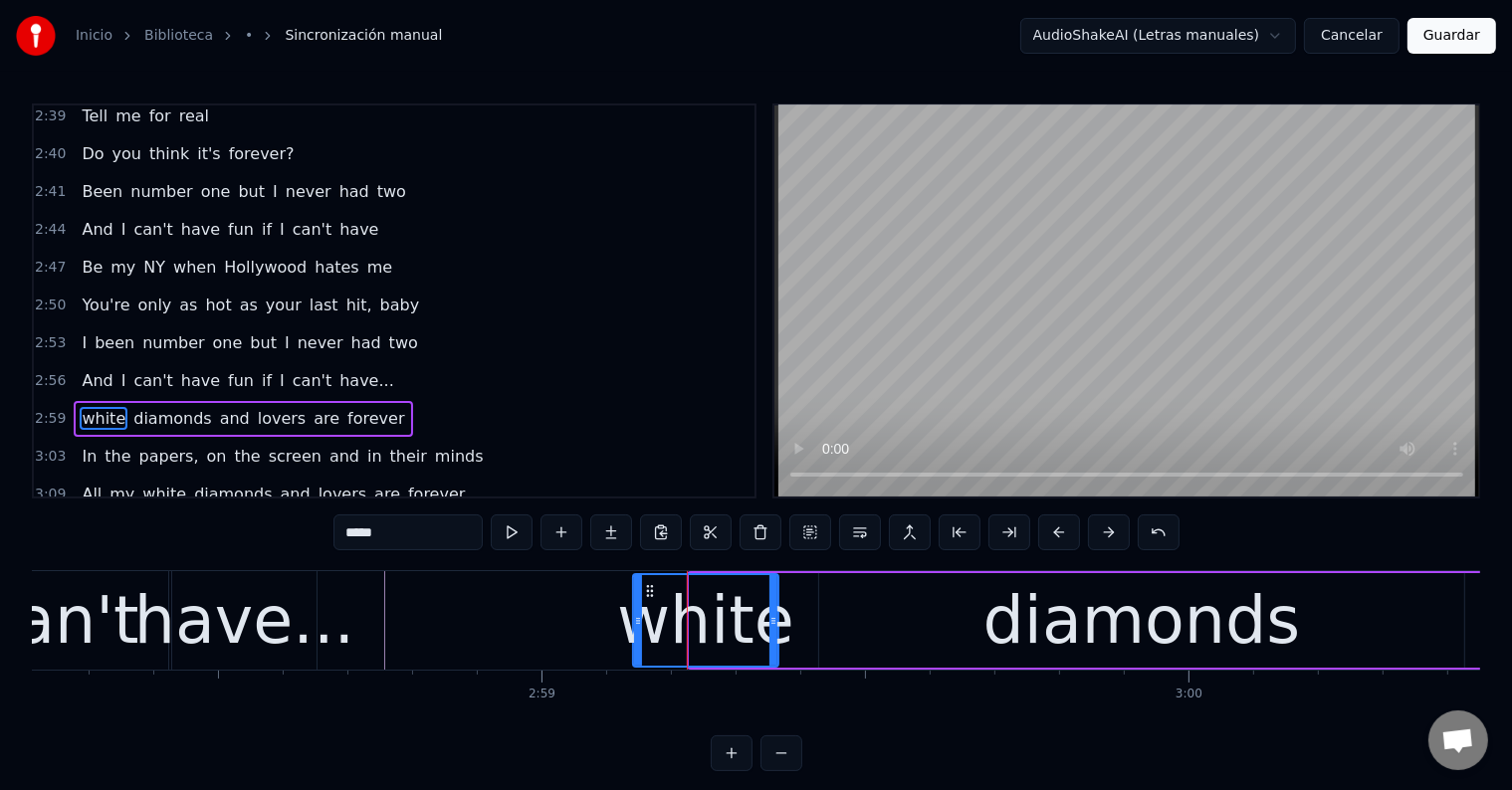
drag, startPoint x: 693, startPoint y: 626, endPoint x: 635, endPoint y: 622, distance: 58.1
click at [635, 622] on icon at bounding box center [638, 622] width 8 height 16
click at [351, 530] on input "*****" at bounding box center [408, 533] width 149 height 36
type input "*****"
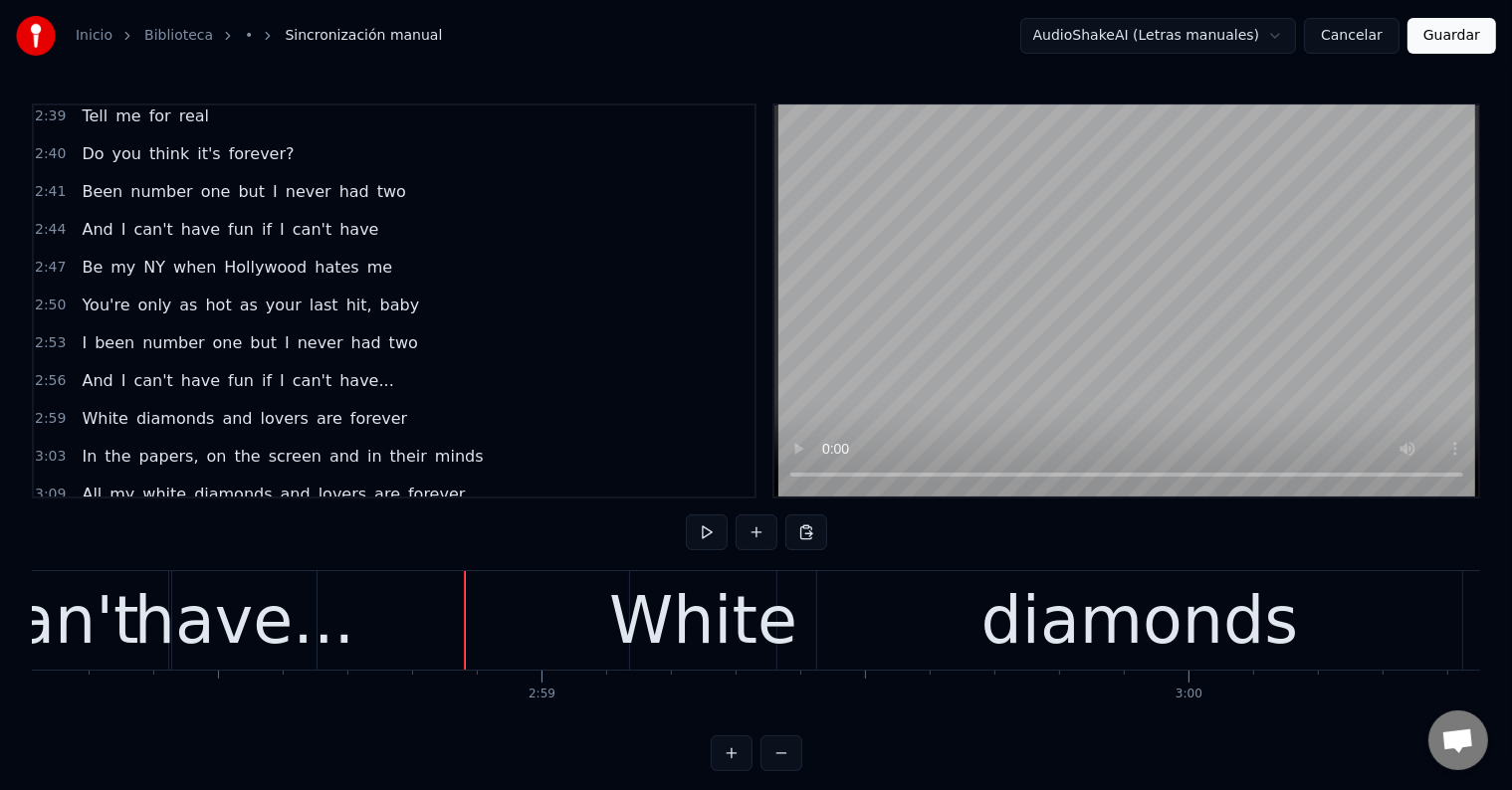
click at [317, 586] on div "have..." at bounding box center [244, 622] width 220 height 98
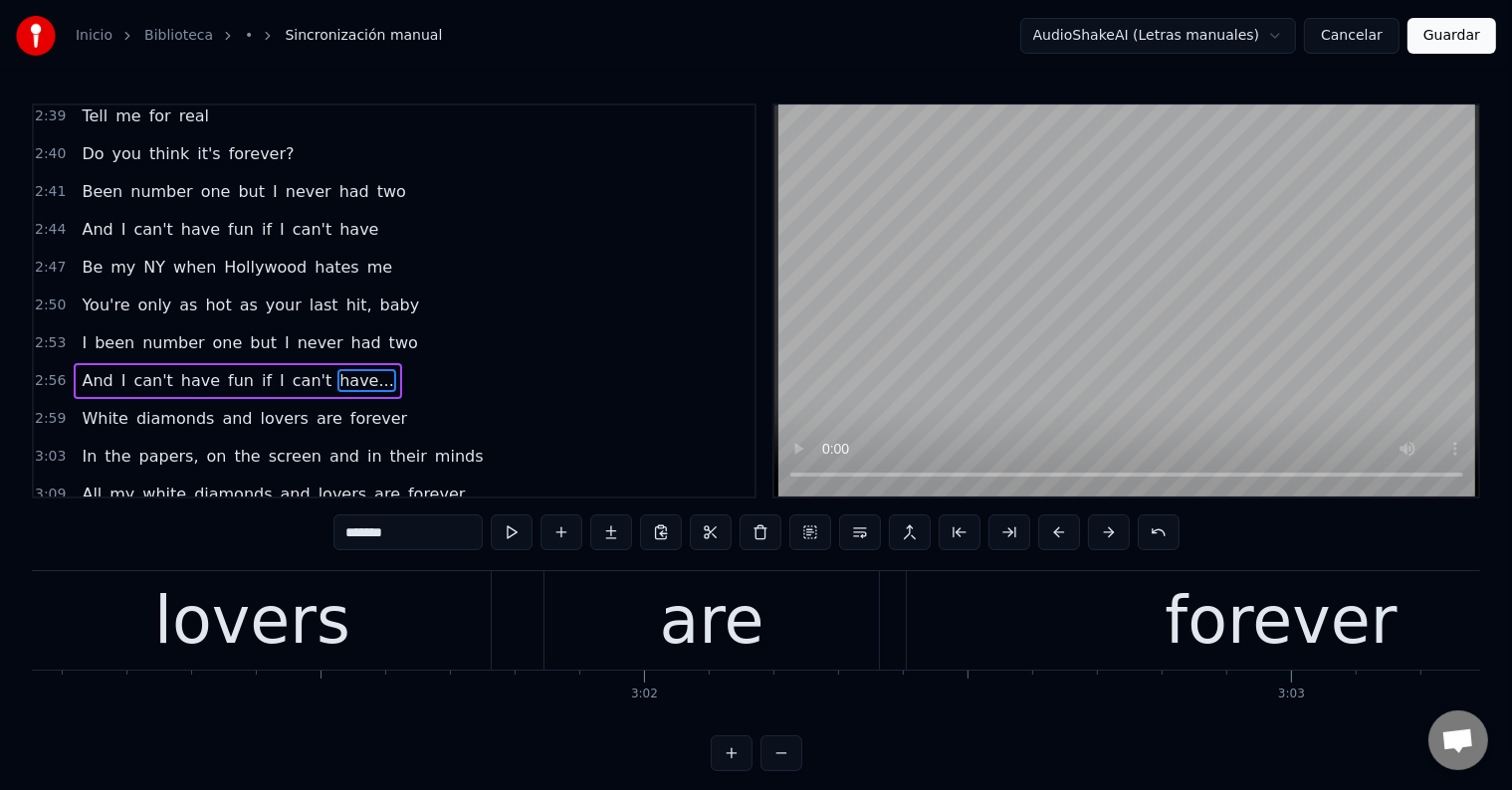
scroll to position [0, 117094]
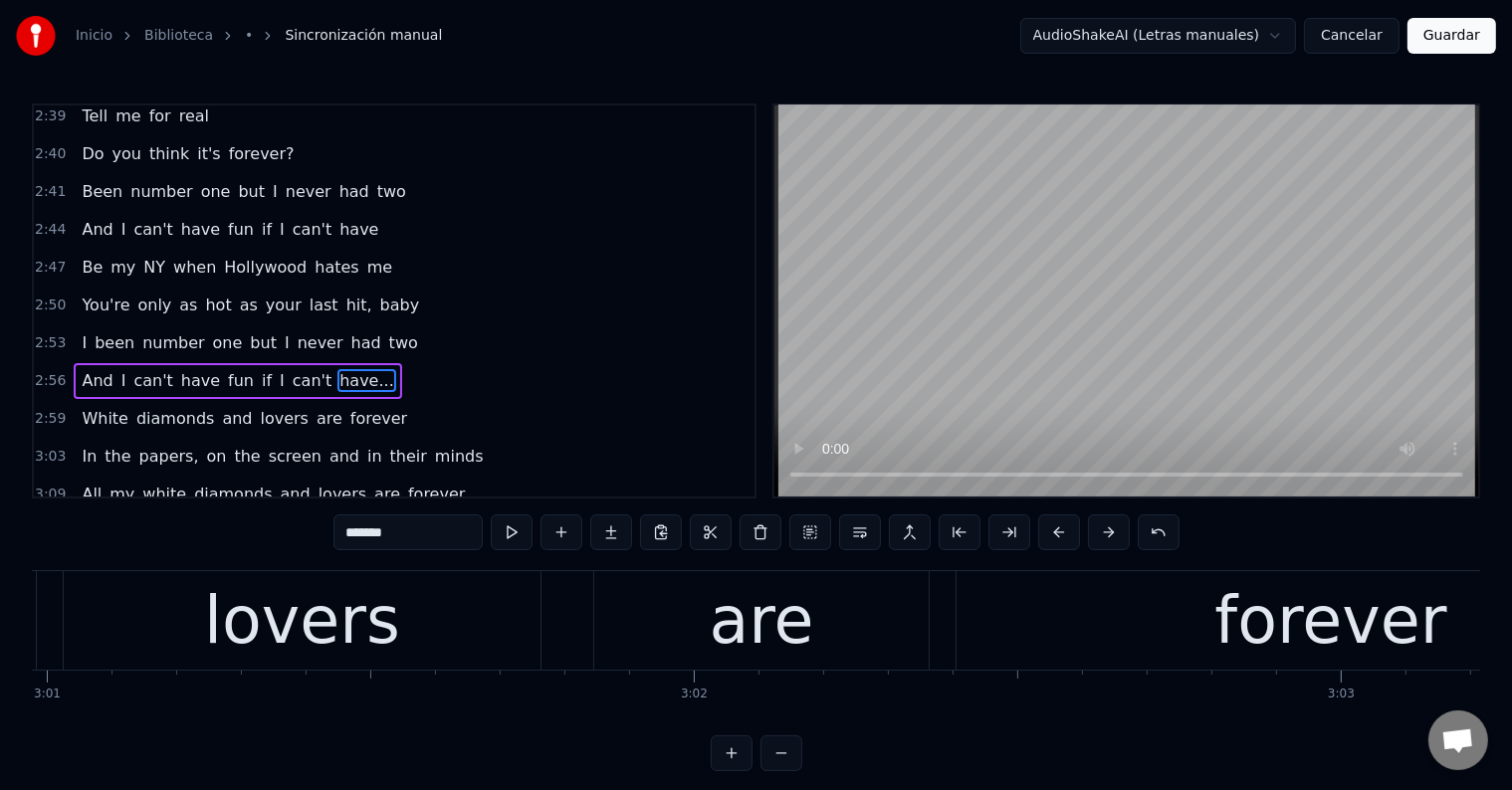
click at [336, 637] on div "lovers" at bounding box center [302, 622] width 196 height 98
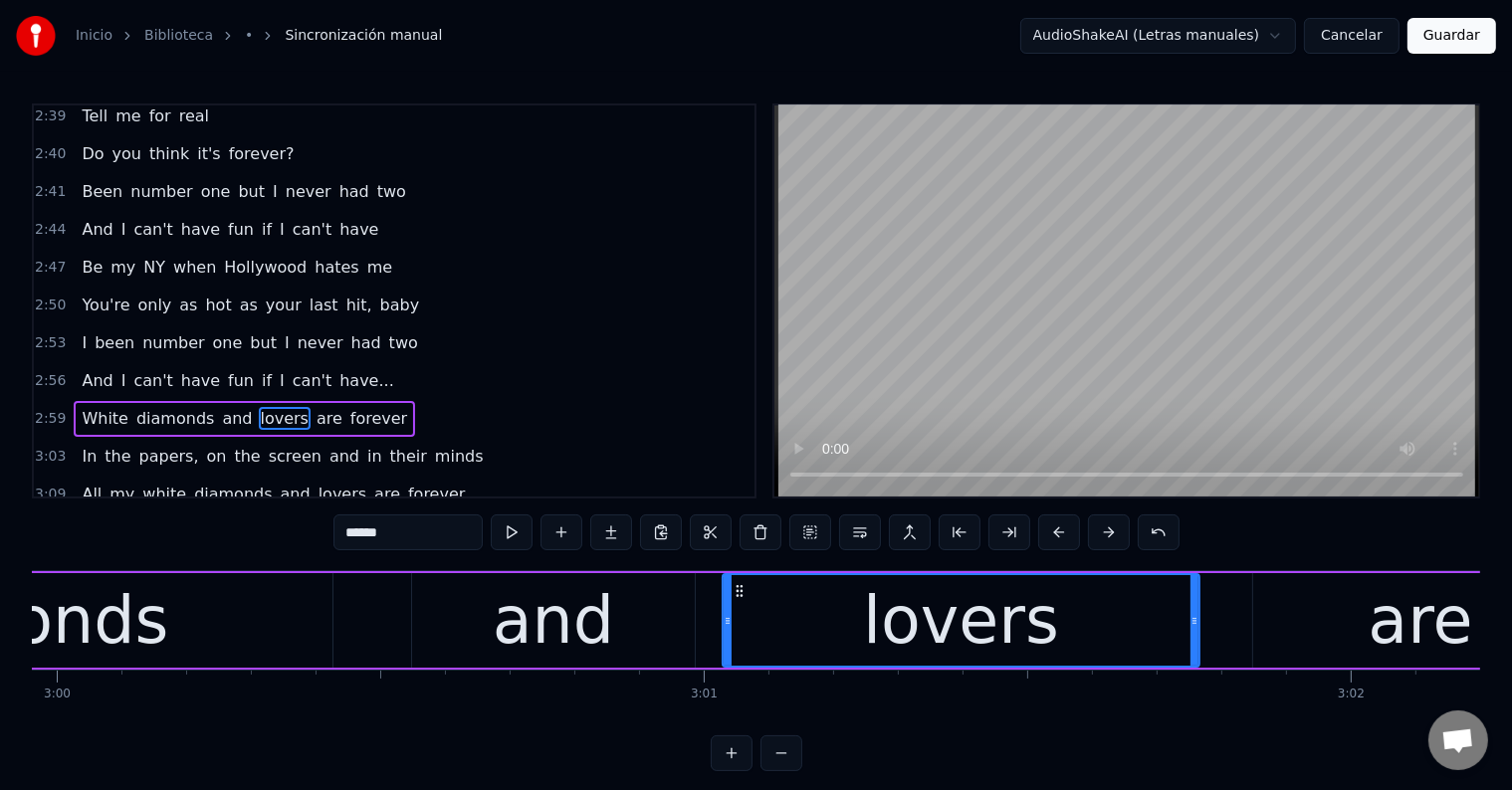
scroll to position [0, 116308]
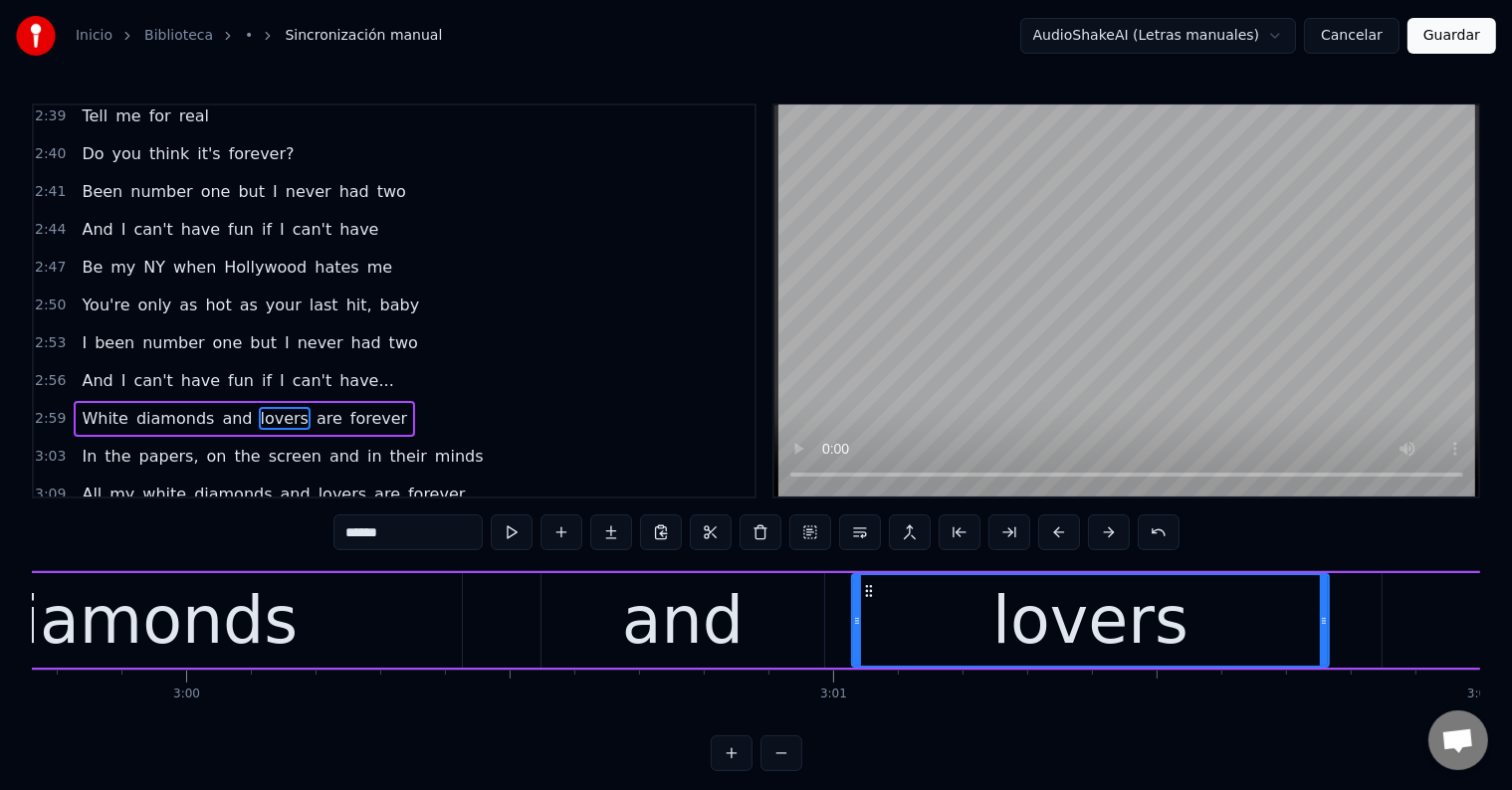
click at [560, 610] on div "and" at bounding box center [683, 621] width 283 height 95
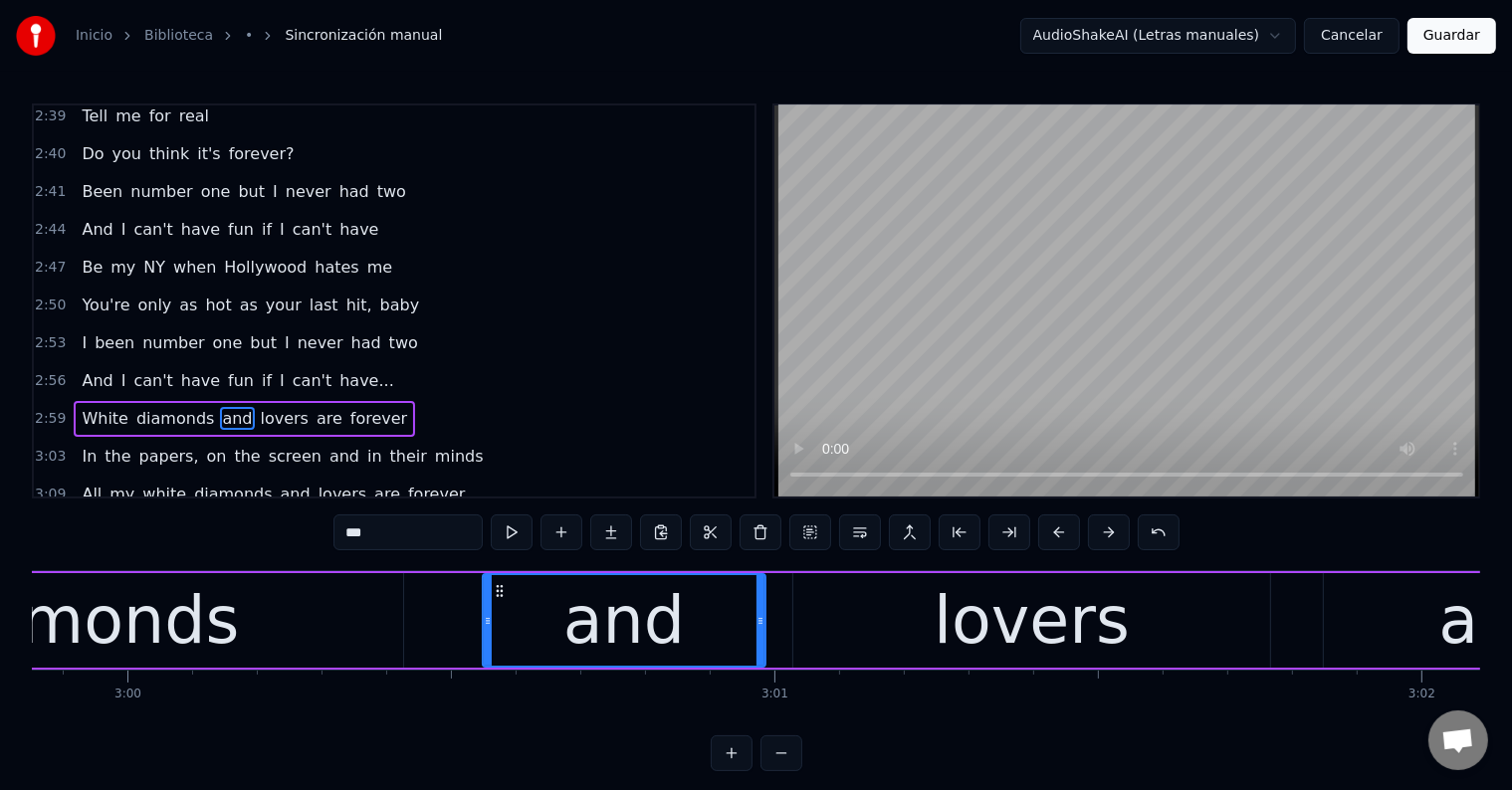
scroll to position [0, 116366]
click at [219, 626] on div "diamonds" at bounding box center [82, 622] width 318 height 98
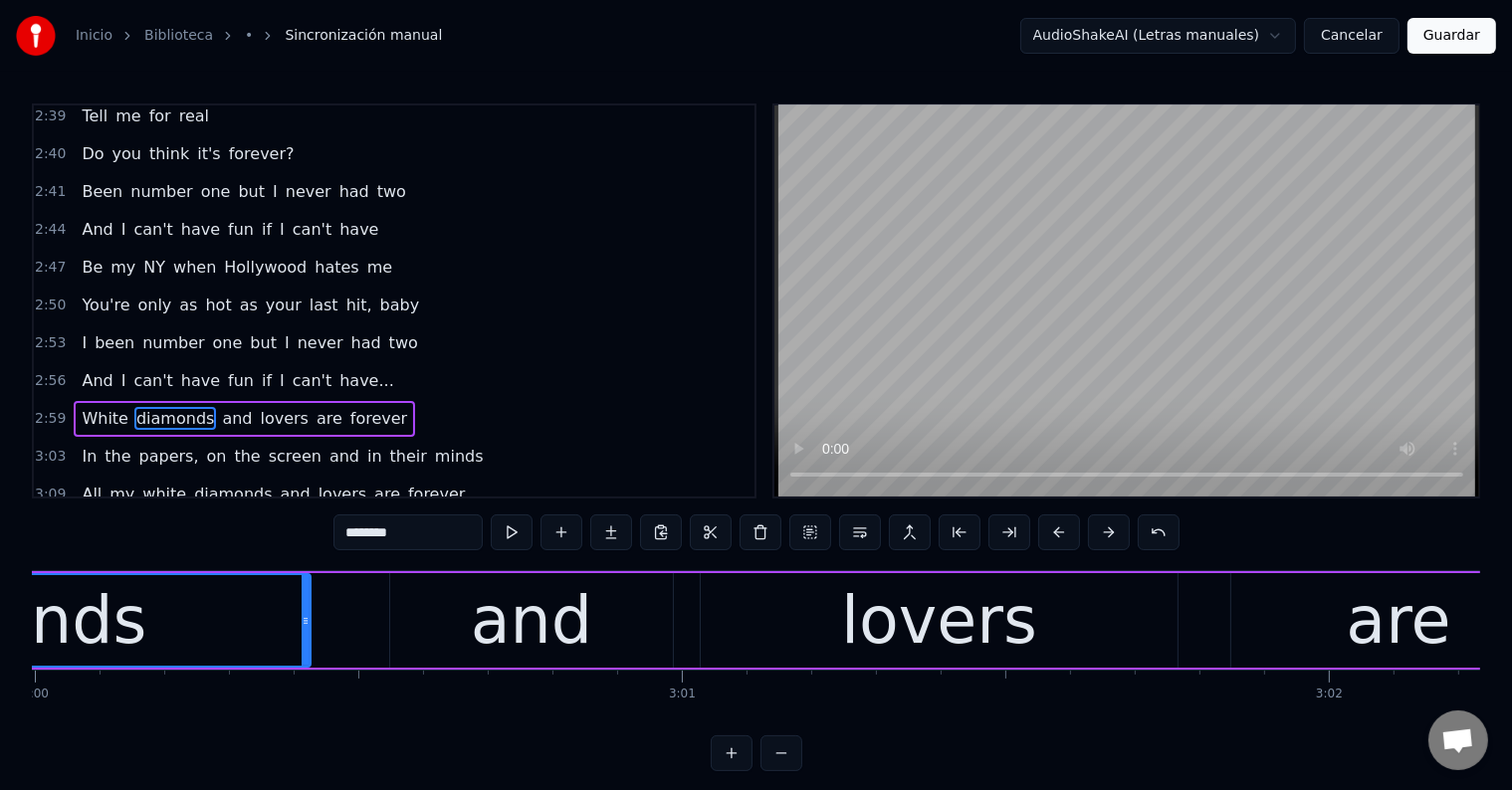
scroll to position [0, 116459]
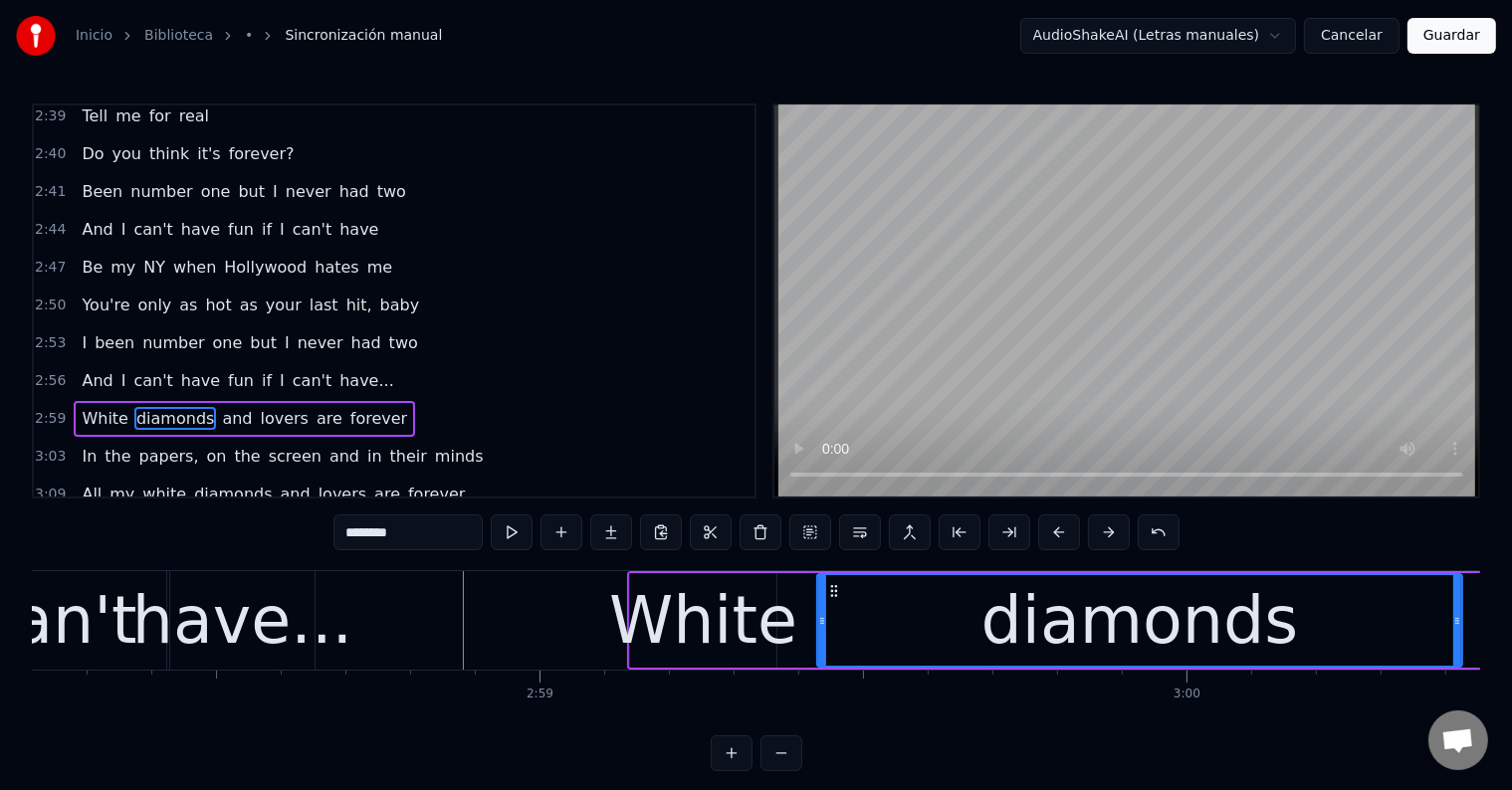
click at [271, 639] on div "have..." at bounding box center [242, 622] width 220 height 98
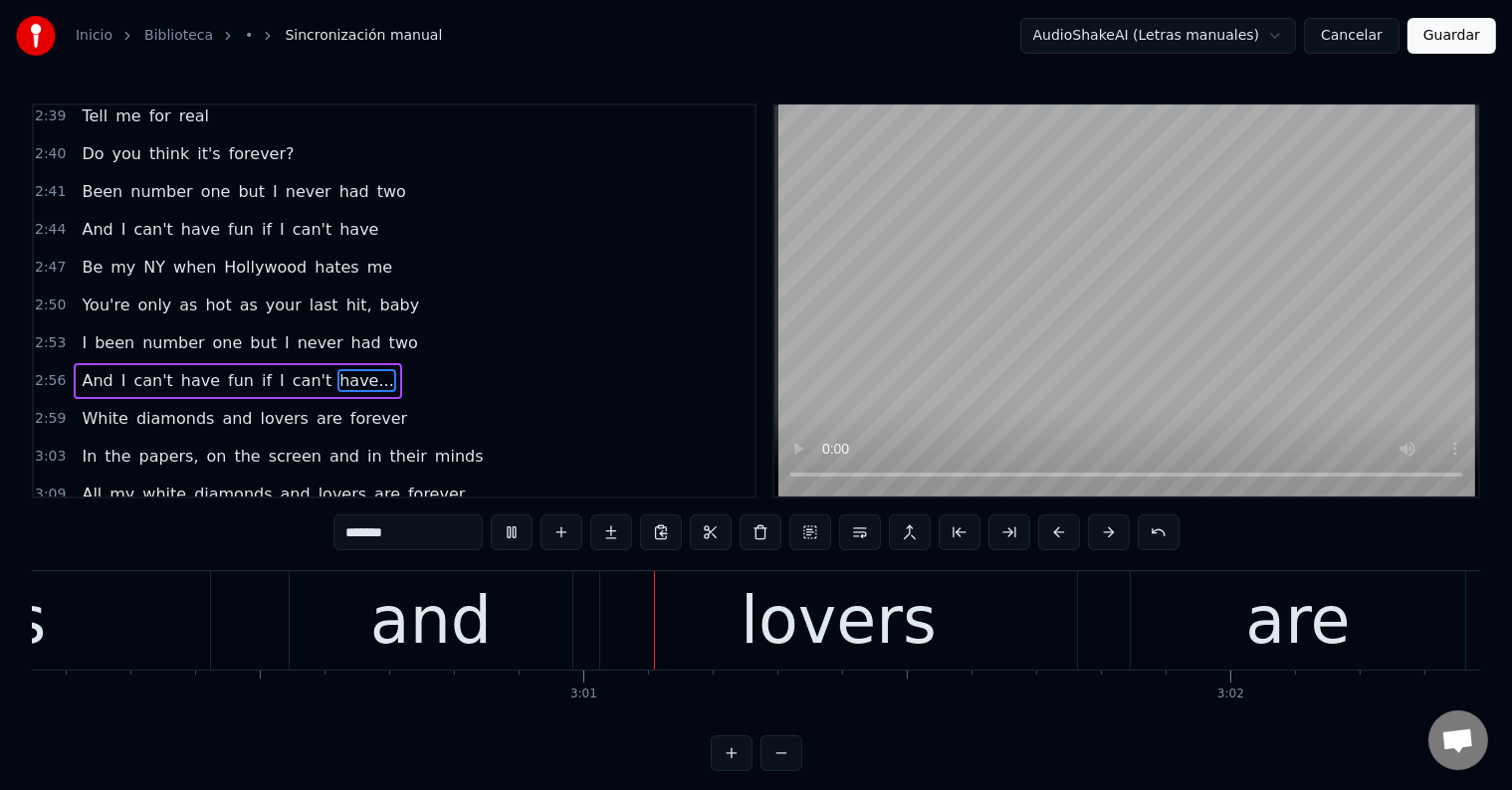
scroll to position [0, 116631]
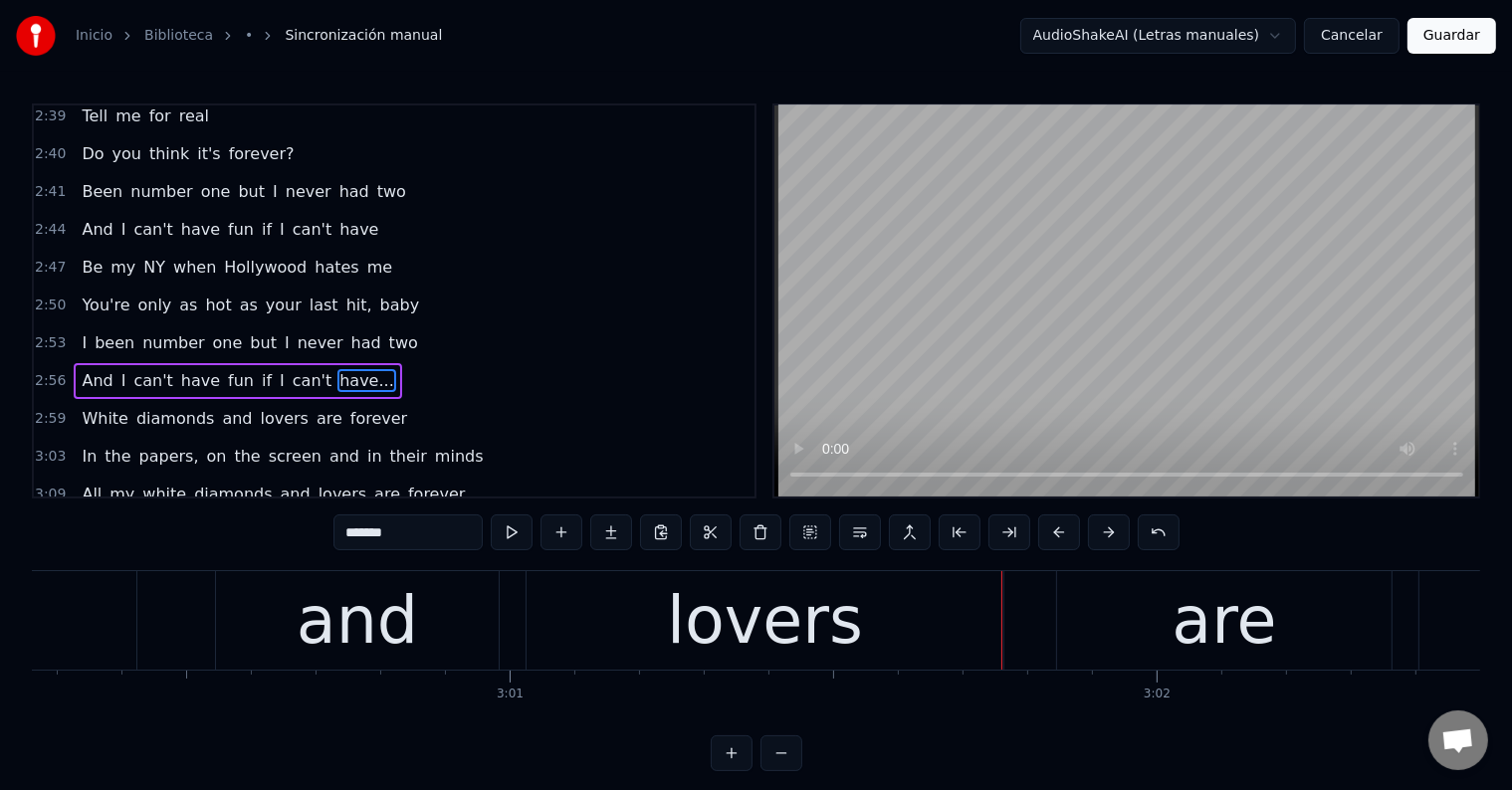
click at [669, 655] on div "lovers" at bounding box center [765, 621] width 477 height 99
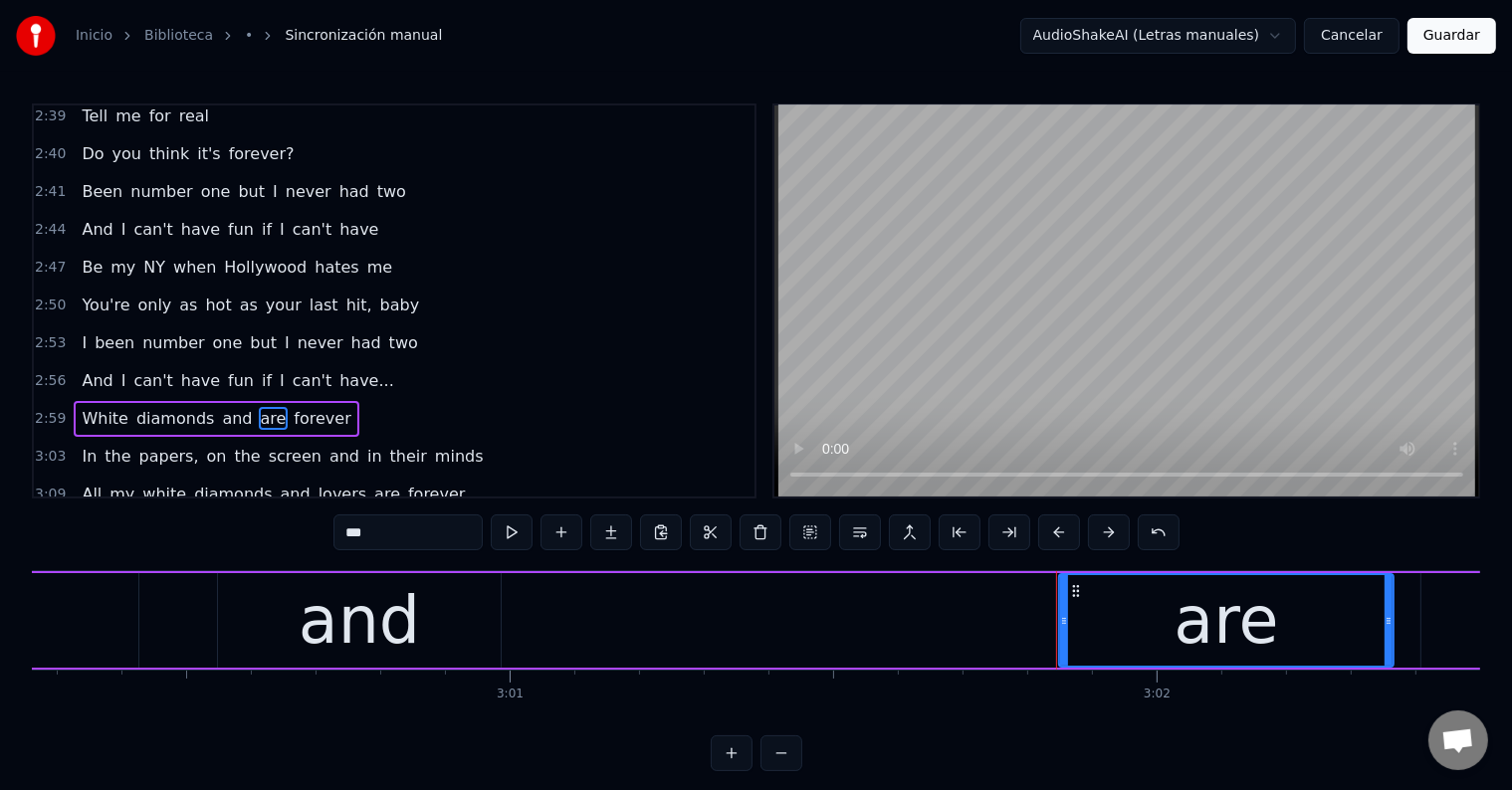
click at [382, 590] on div "and" at bounding box center [360, 622] width 122 height 98
type input "***"
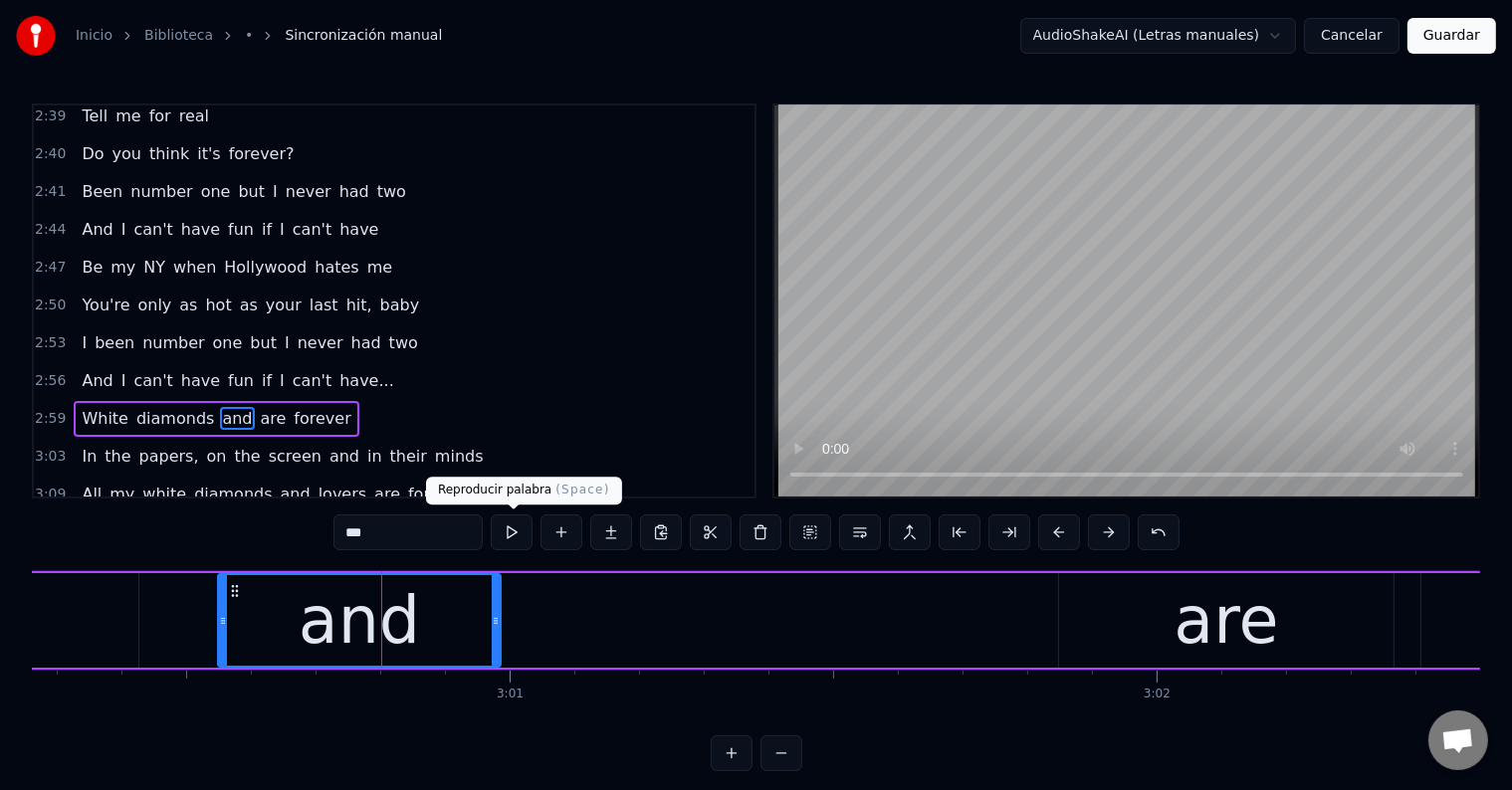
click at [513, 527] on button at bounding box center [512, 533] width 42 height 36
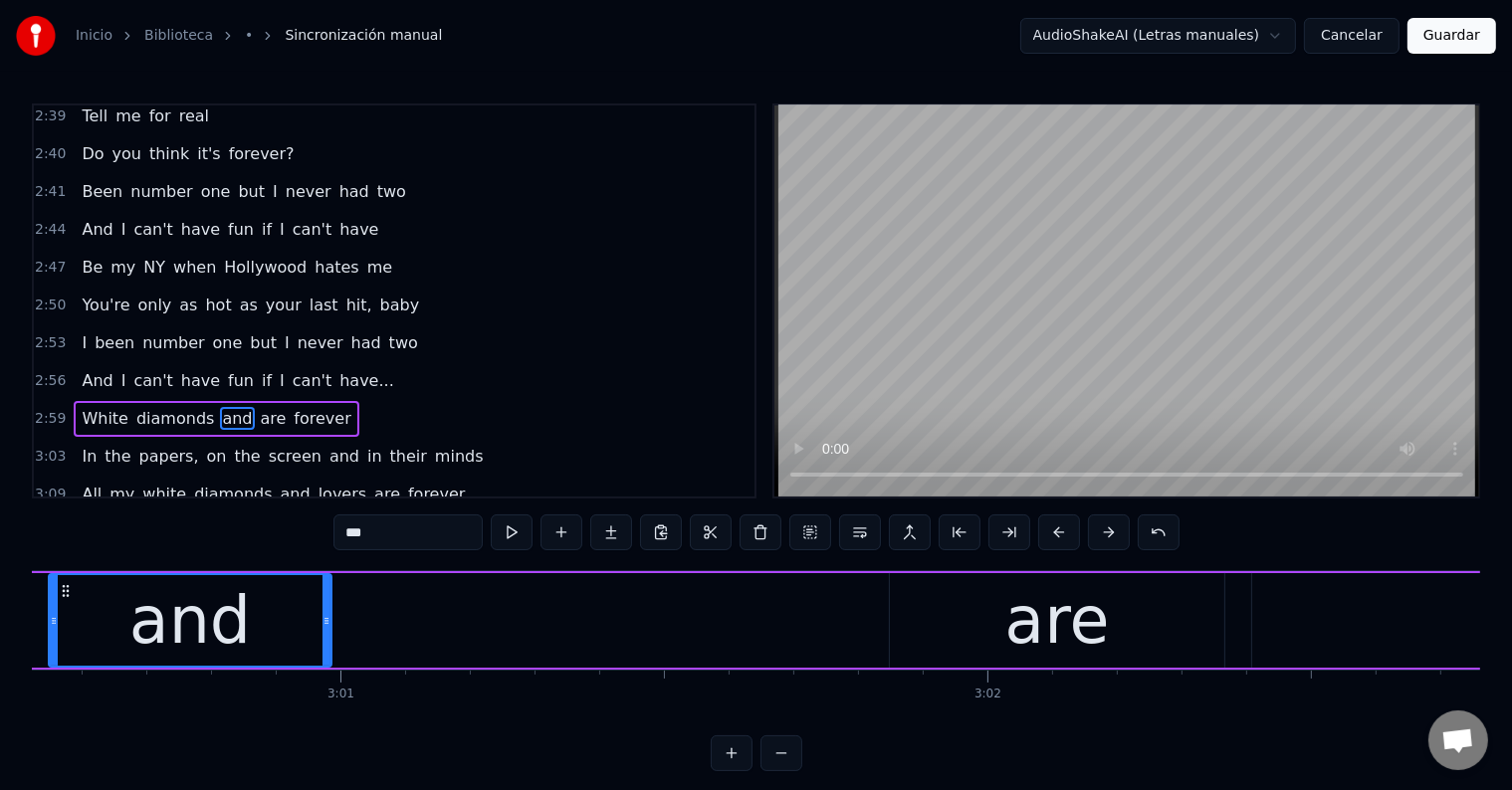
scroll to position [0, 116799]
click at [533, 634] on div "White diamonds and are forever" at bounding box center [571, 621] width 2870 height 99
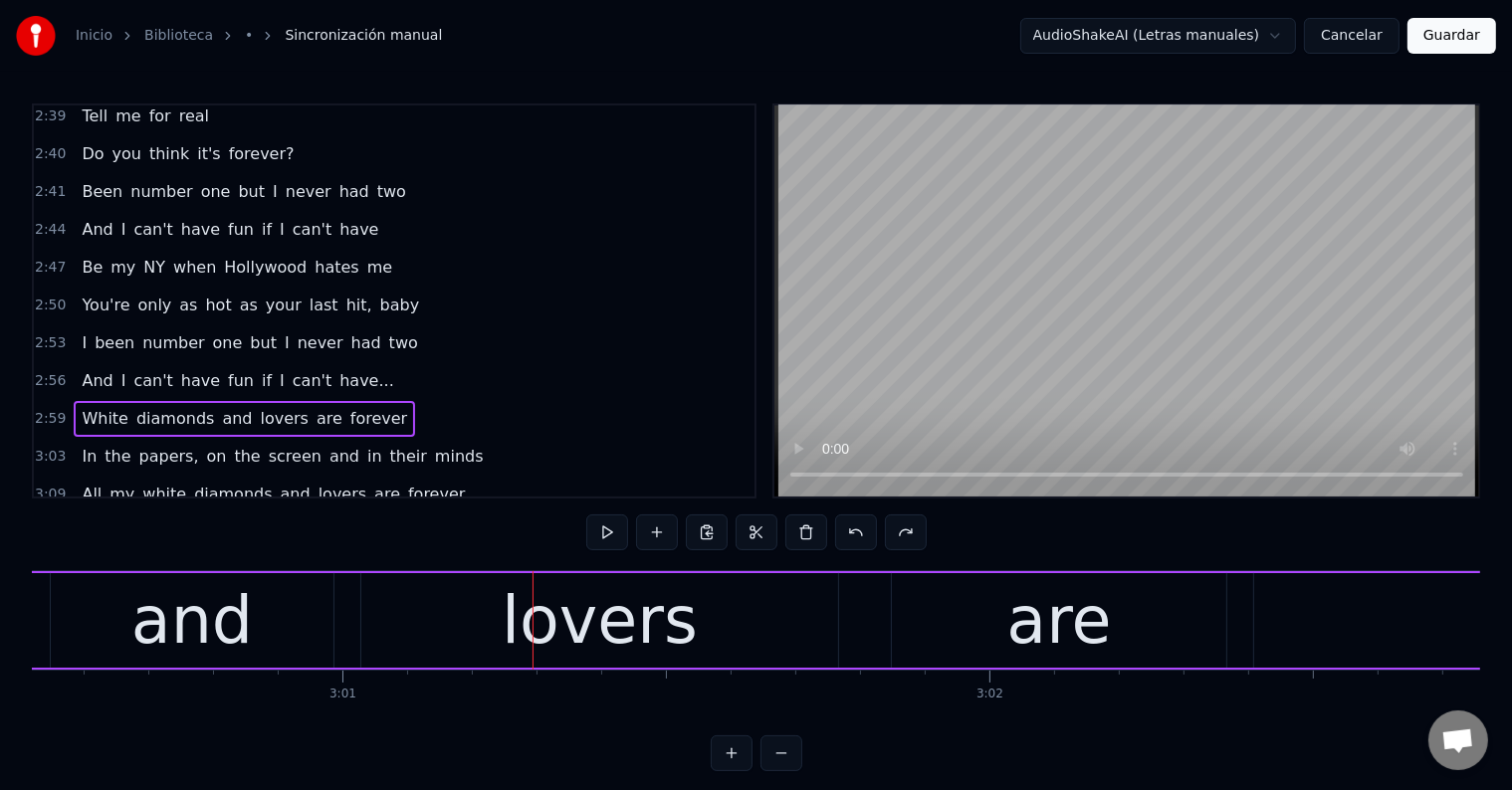
click at [200, 610] on div "and" at bounding box center [192, 622] width 122 height 98
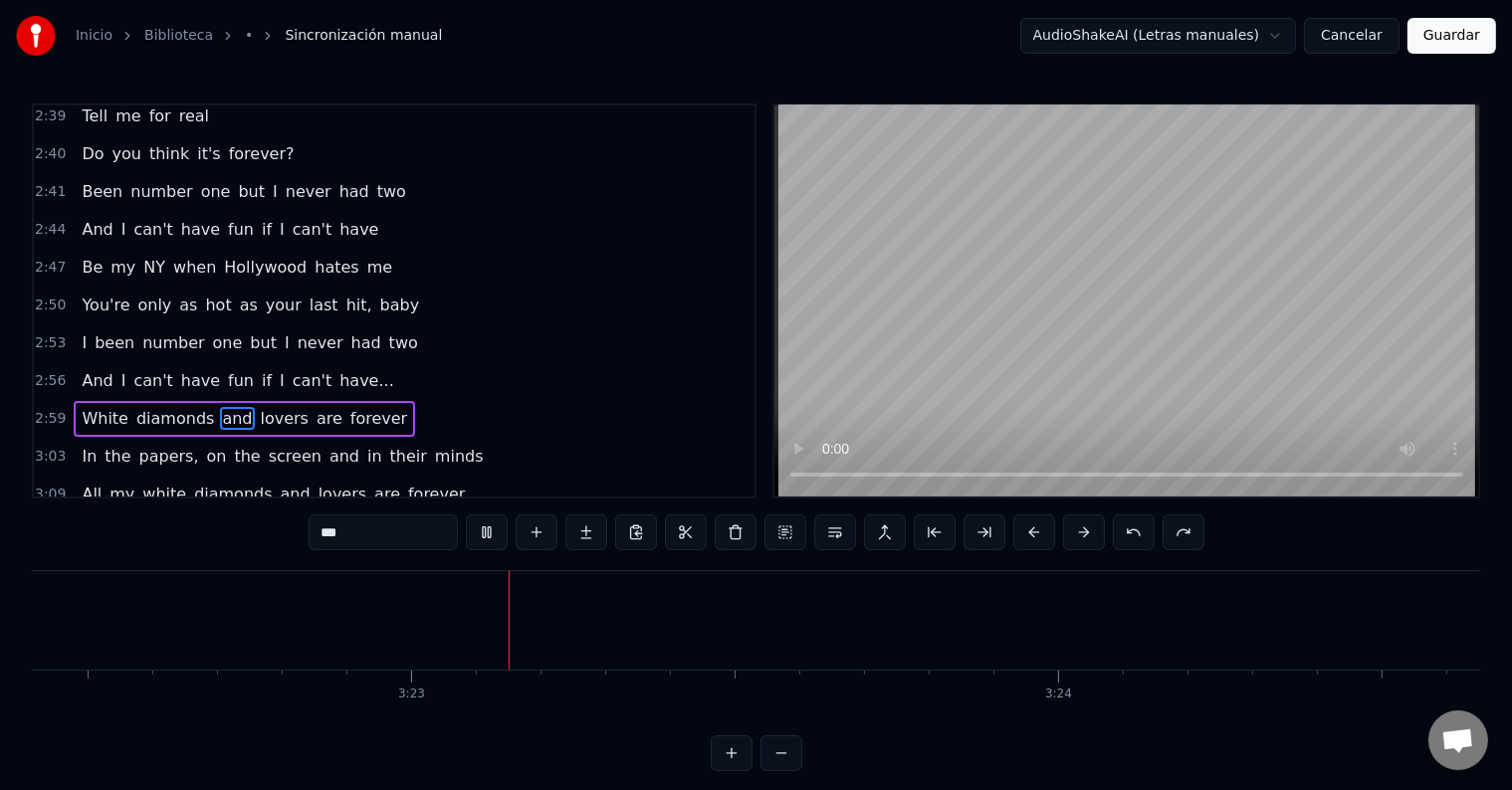
scroll to position [0, 130965]
click at [1455, 48] on button "Guardar" at bounding box center [1451, 36] width 89 height 36
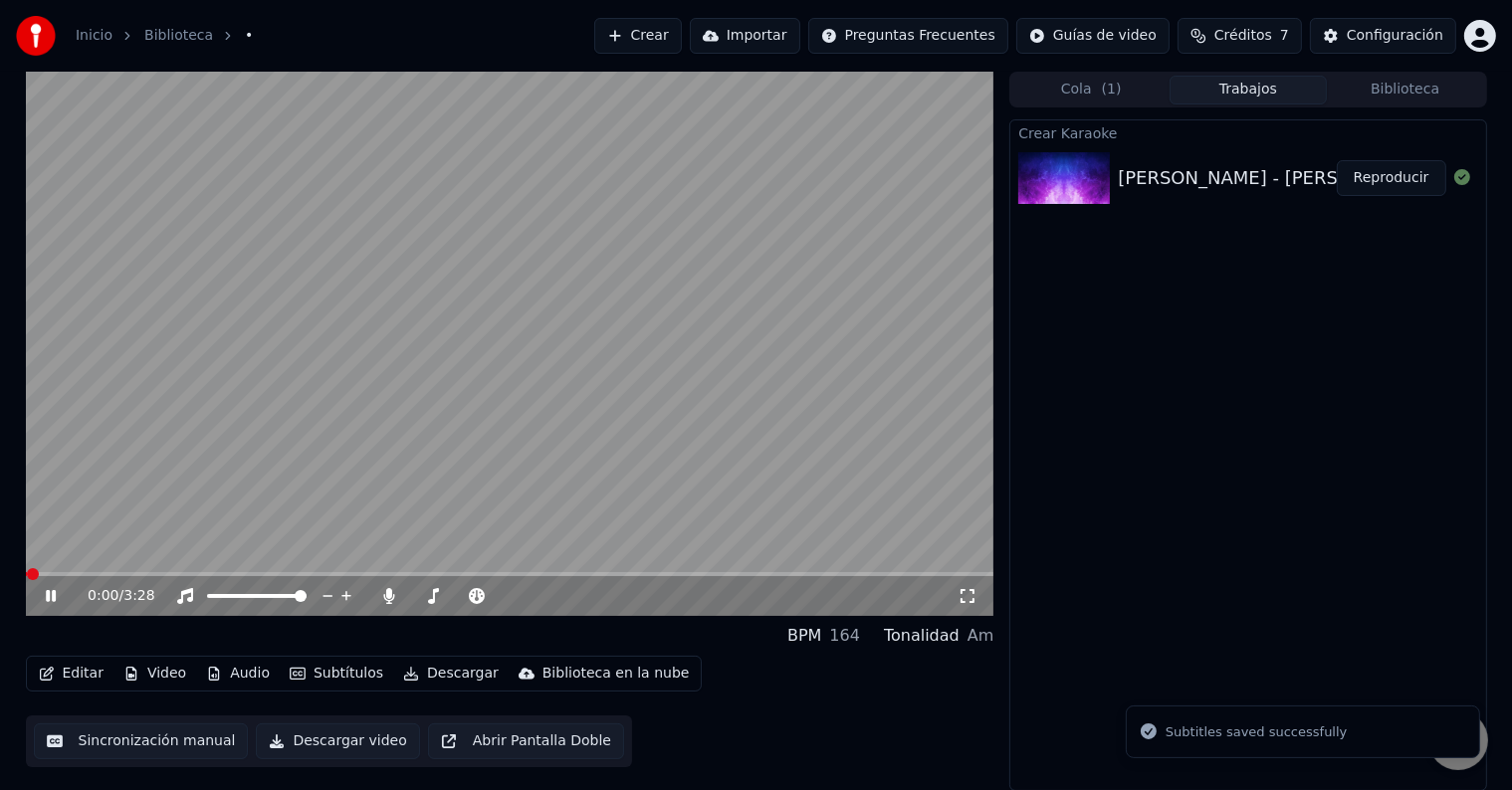
click at [51, 602] on icon at bounding box center [65, 597] width 47 height 16
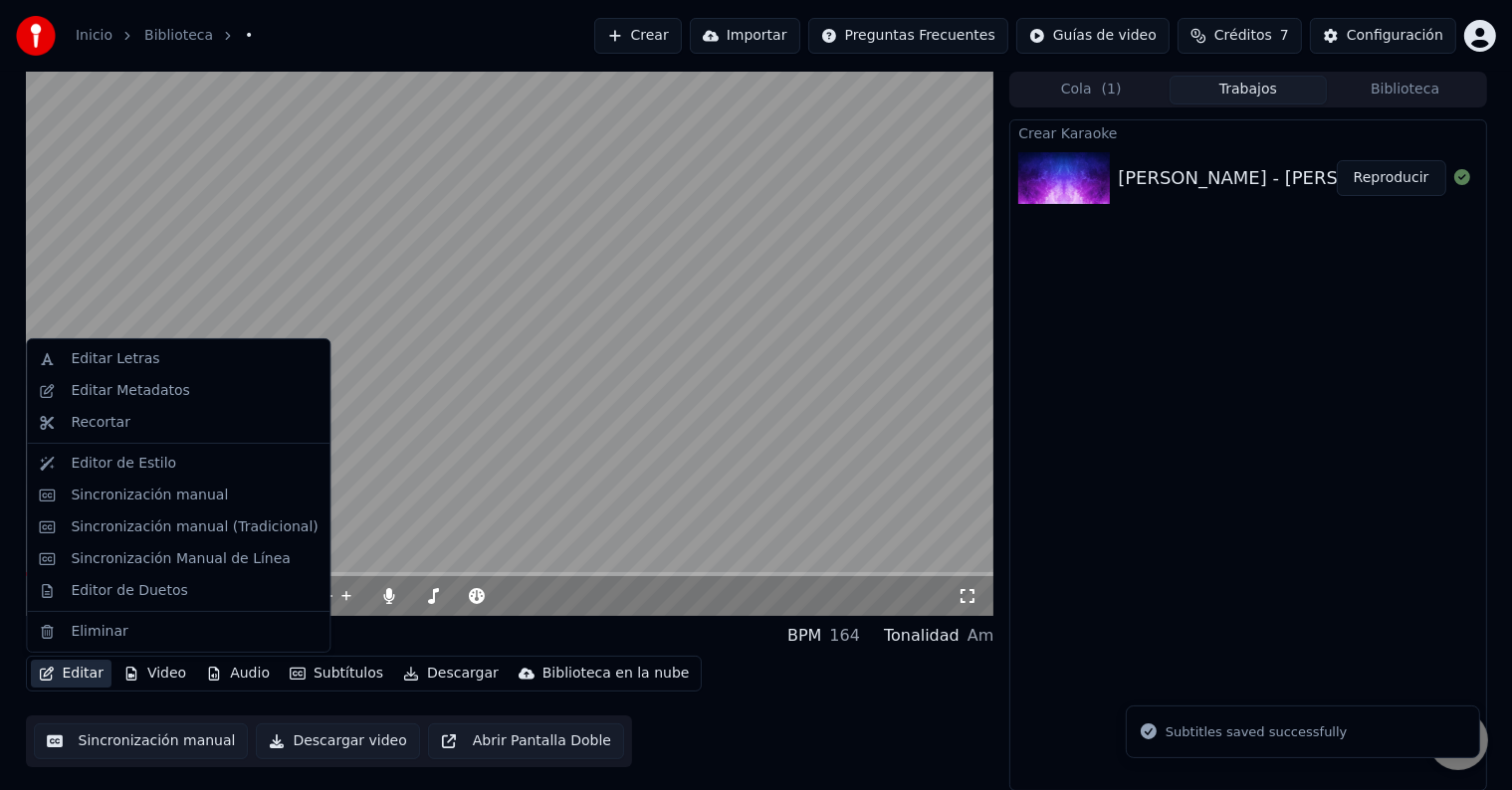
click at [80, 679] on button "Editar" at bounding box center [71, 674] width 81 height 28
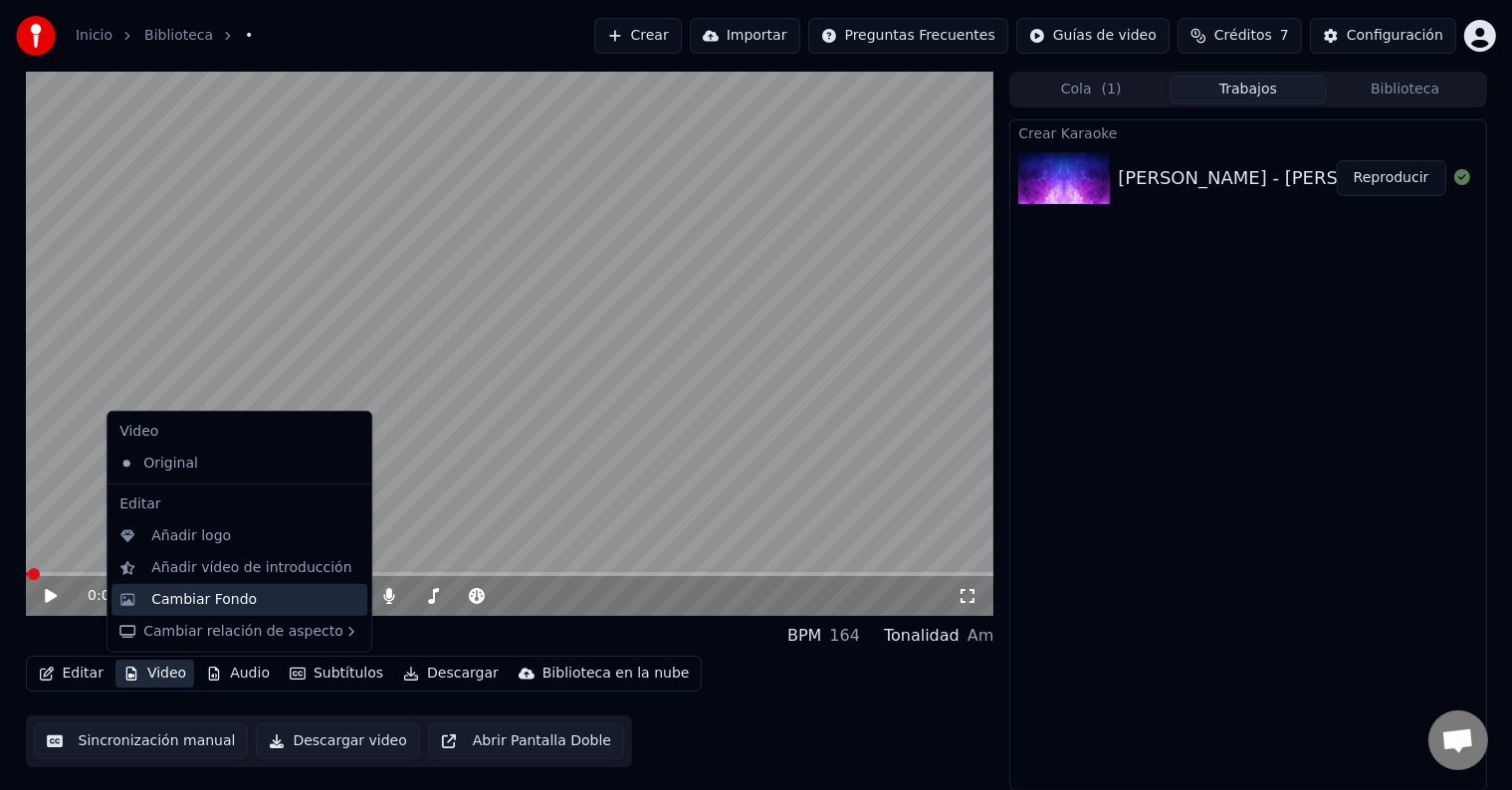
click at [231, 594] on div "Cambiar Fondo" at bounding box center [204, 601] width 106 height 20
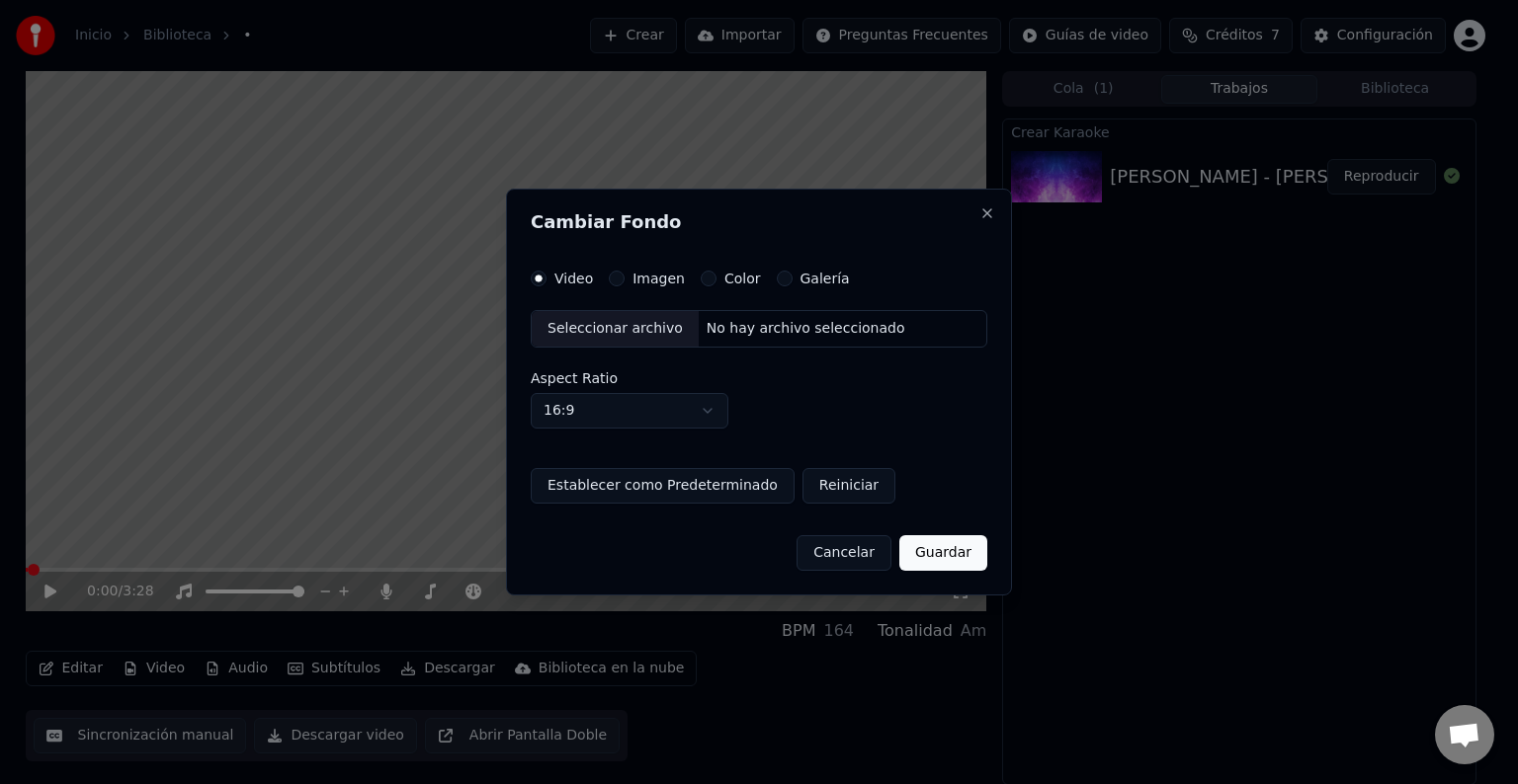
click at [619, 278] on button "Imagen" at bounding box center [617, 279] width 16 height 16
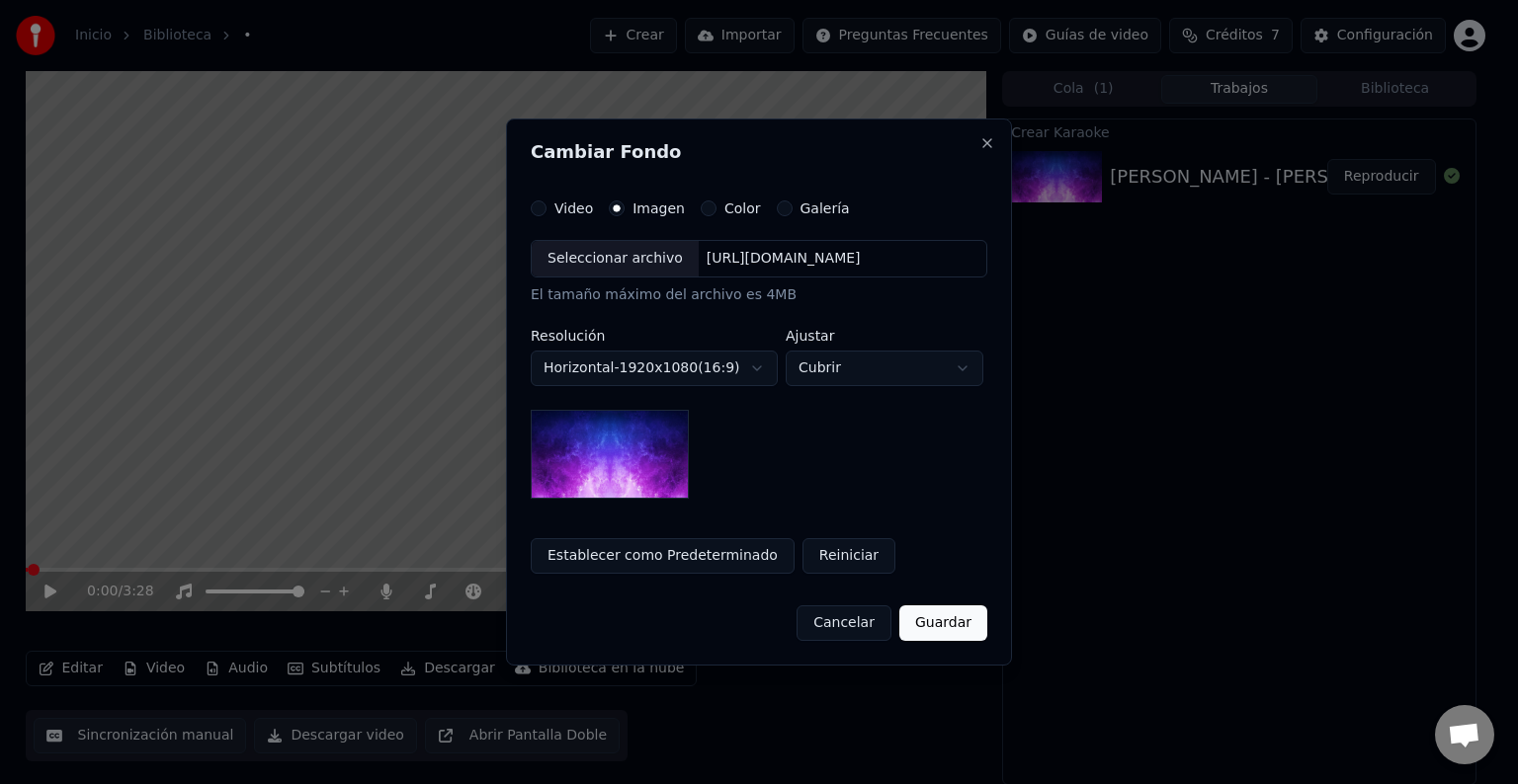
click at [598, 273] on div "Seleccionar archivo" at bounding box center [615, 259] width 167 height 36
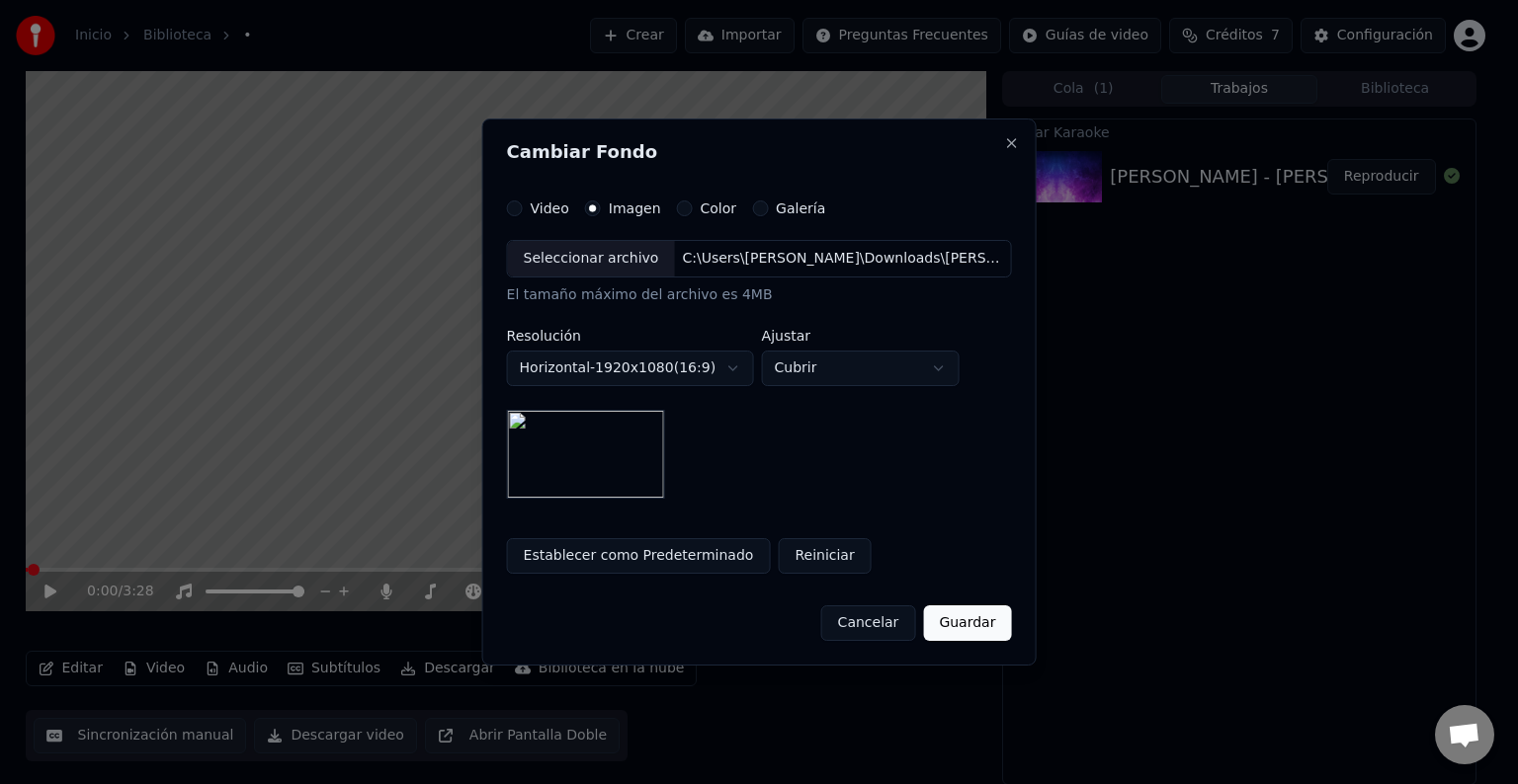
click at [964, 621] on button "Guardar" at bounding box center [966, 624] width 88 height 36
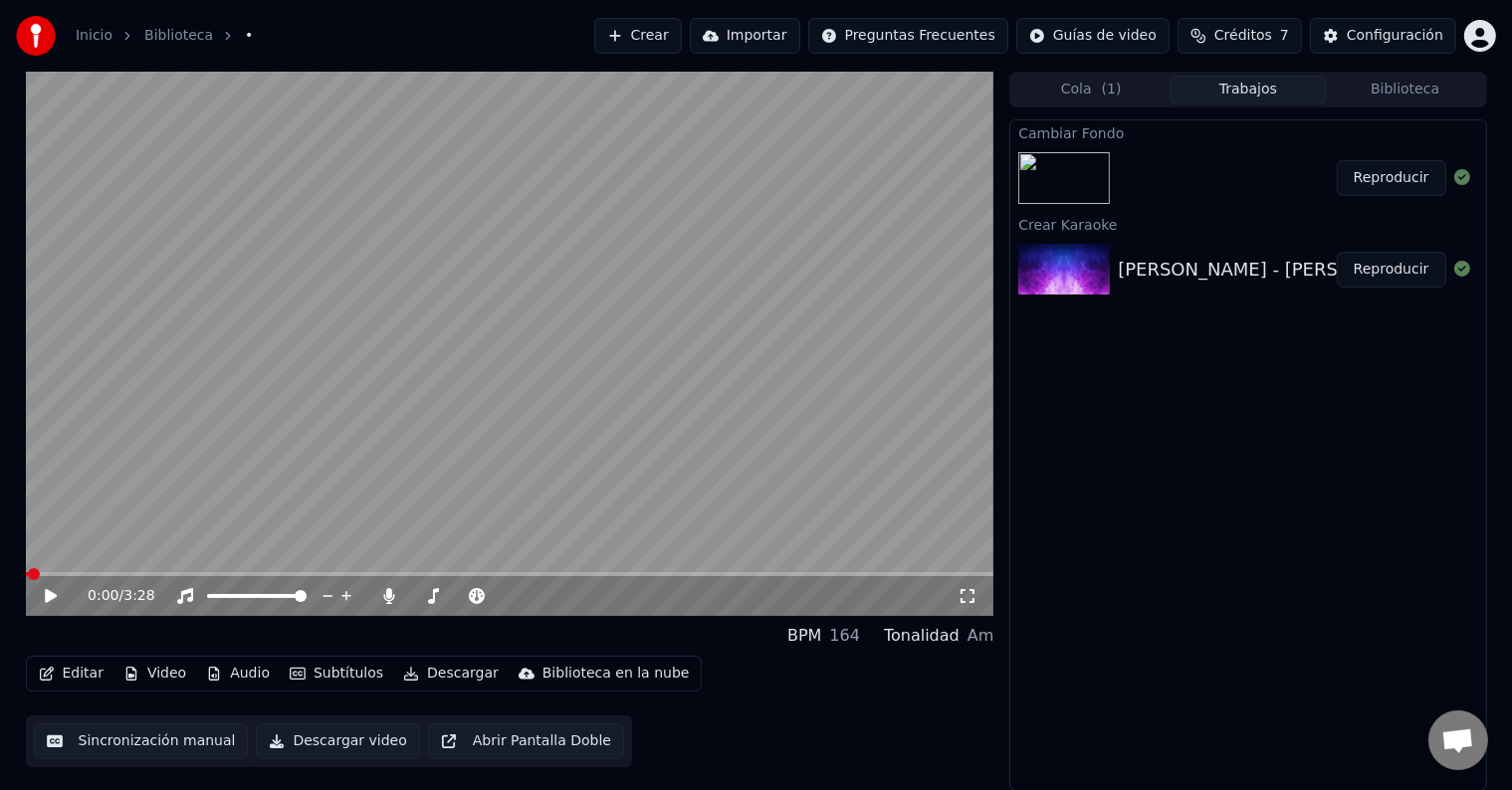
click at [1405, 175] on button "Reproducir" at bounding box center [1391, 178] width 110 height 36
click at [53, 598] on icon at bounding box center [51, 597] width 10 height 12
click at [56, 601] on icon at bounding box center [65, 597] width 47 height 16
click at [395, 602] on icon at bounding box center [389, 597] width 20 height 16
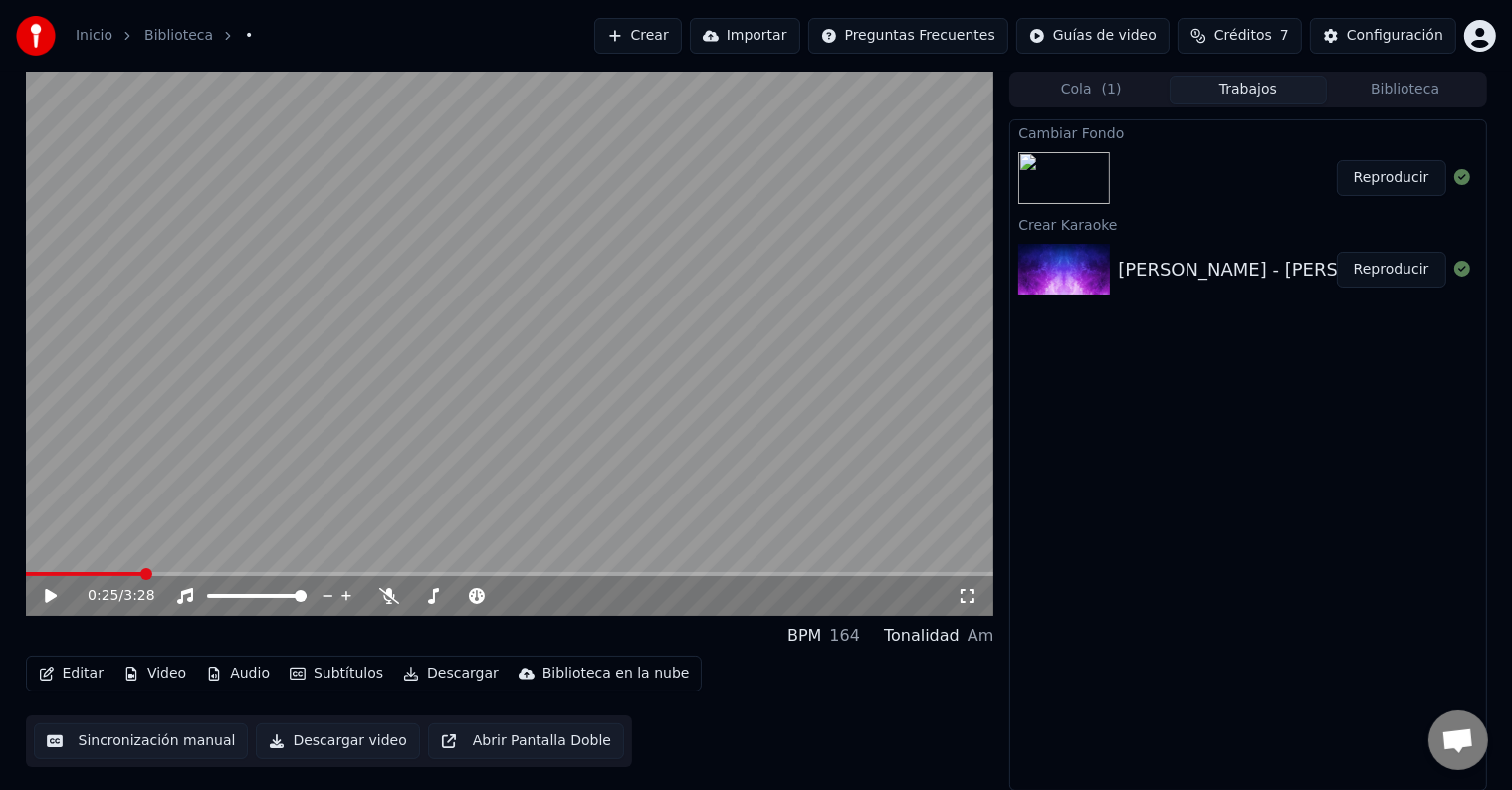
click at [427, 671] on button "Descargar" at bounding box center [451, 674] width 112 height 28
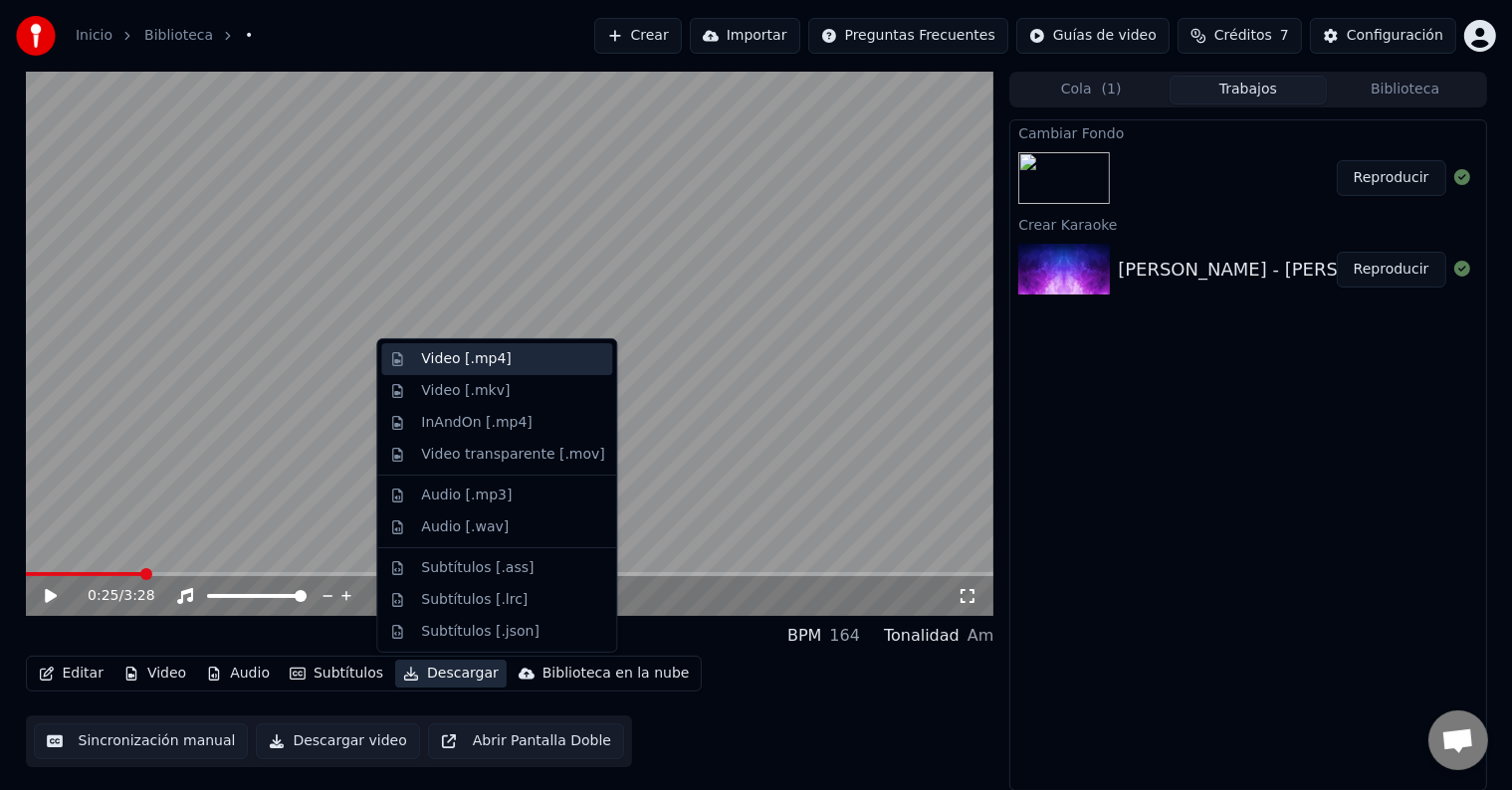
click at [456, 364] on div "Video [.mp4]" at bounding box center [466, 360] width 90 height 20
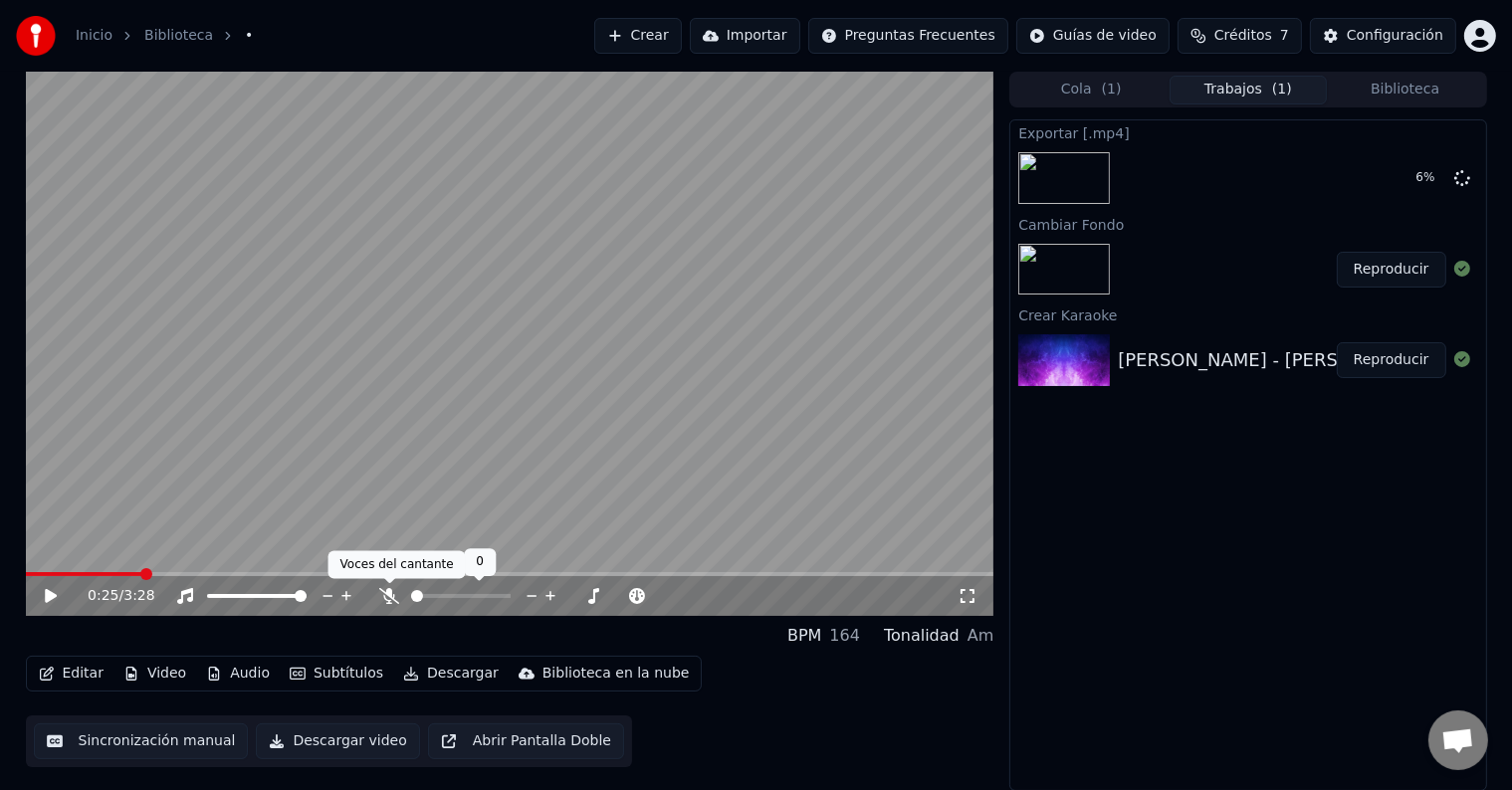
click at [390, 595] on icon at bounding box center [389, 597] width 20 height 16
click at [53, 594] on icon at bounding box center [65, 597] width 47 height 16
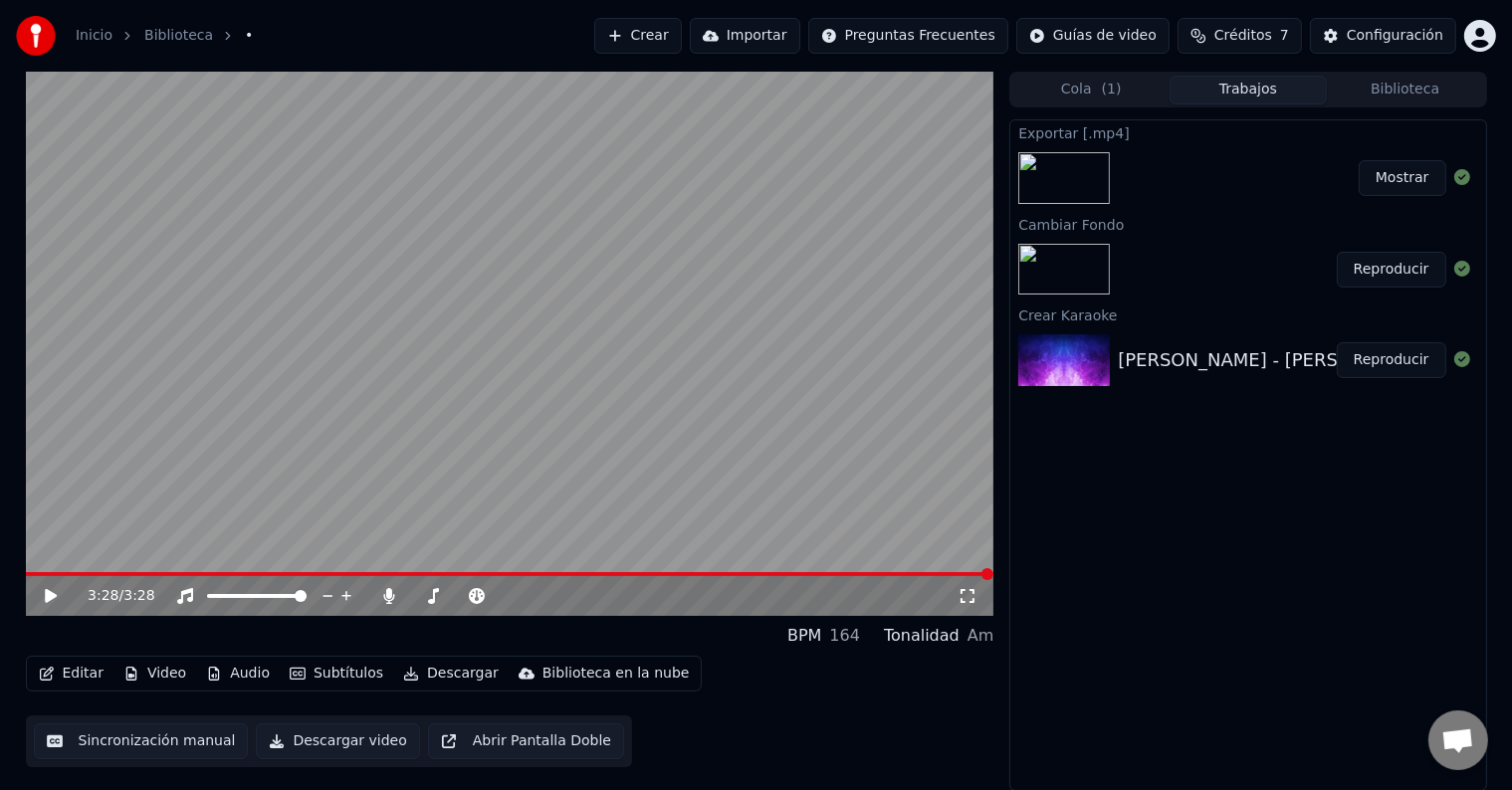
click at [1399, 177] on button "Mostrar" at bounding box center [1402, 178] width 88 height 36
